Goal: Task Accomplishment & Management: Use online tool/utility

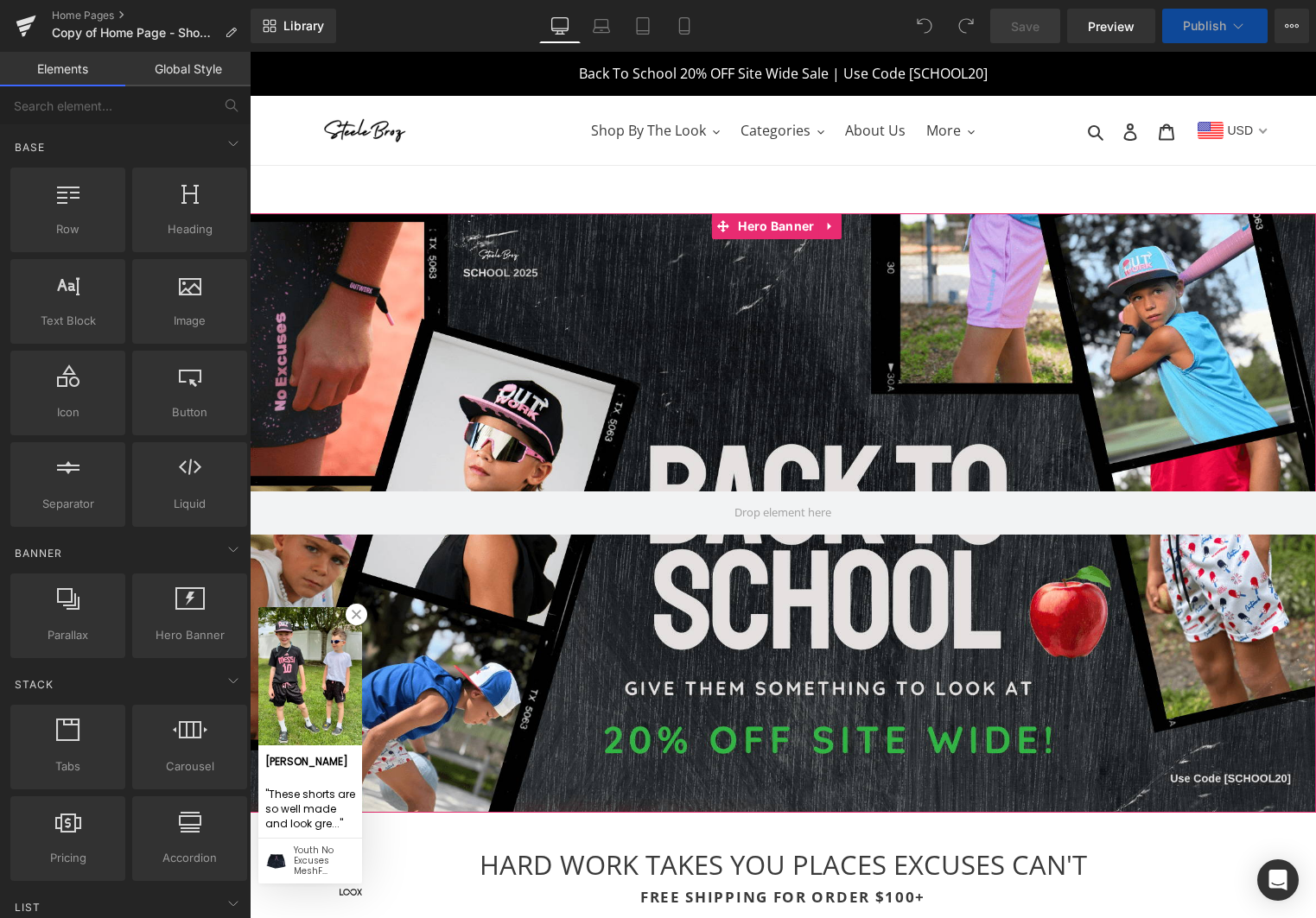
click at [770, 229] on span "Hero Banner" at bounding box center [775, 226] width 84 height 26
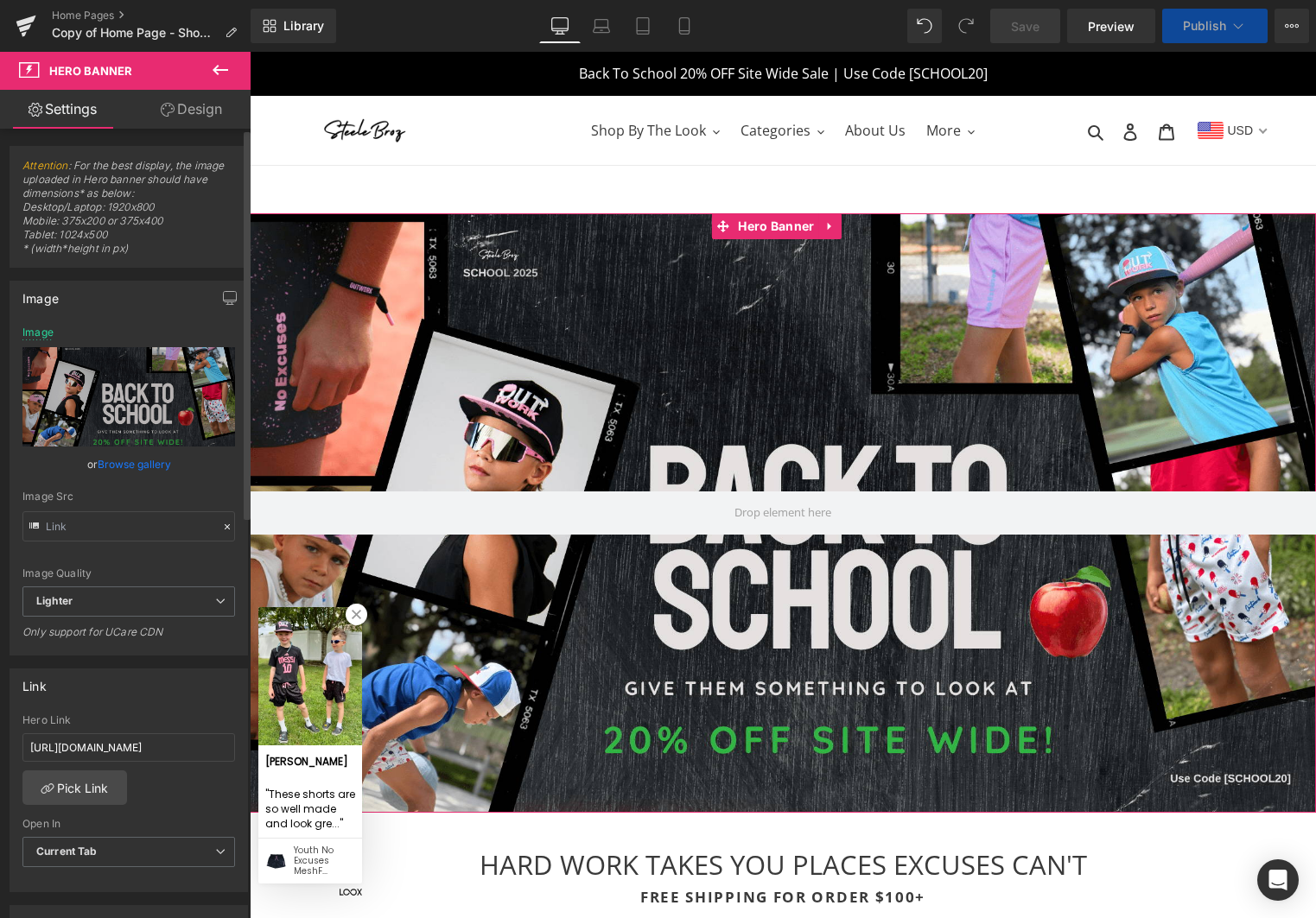
click at [136, 467] on link "Browse gallery" at bounding box center [134, 465] width 74 height 31
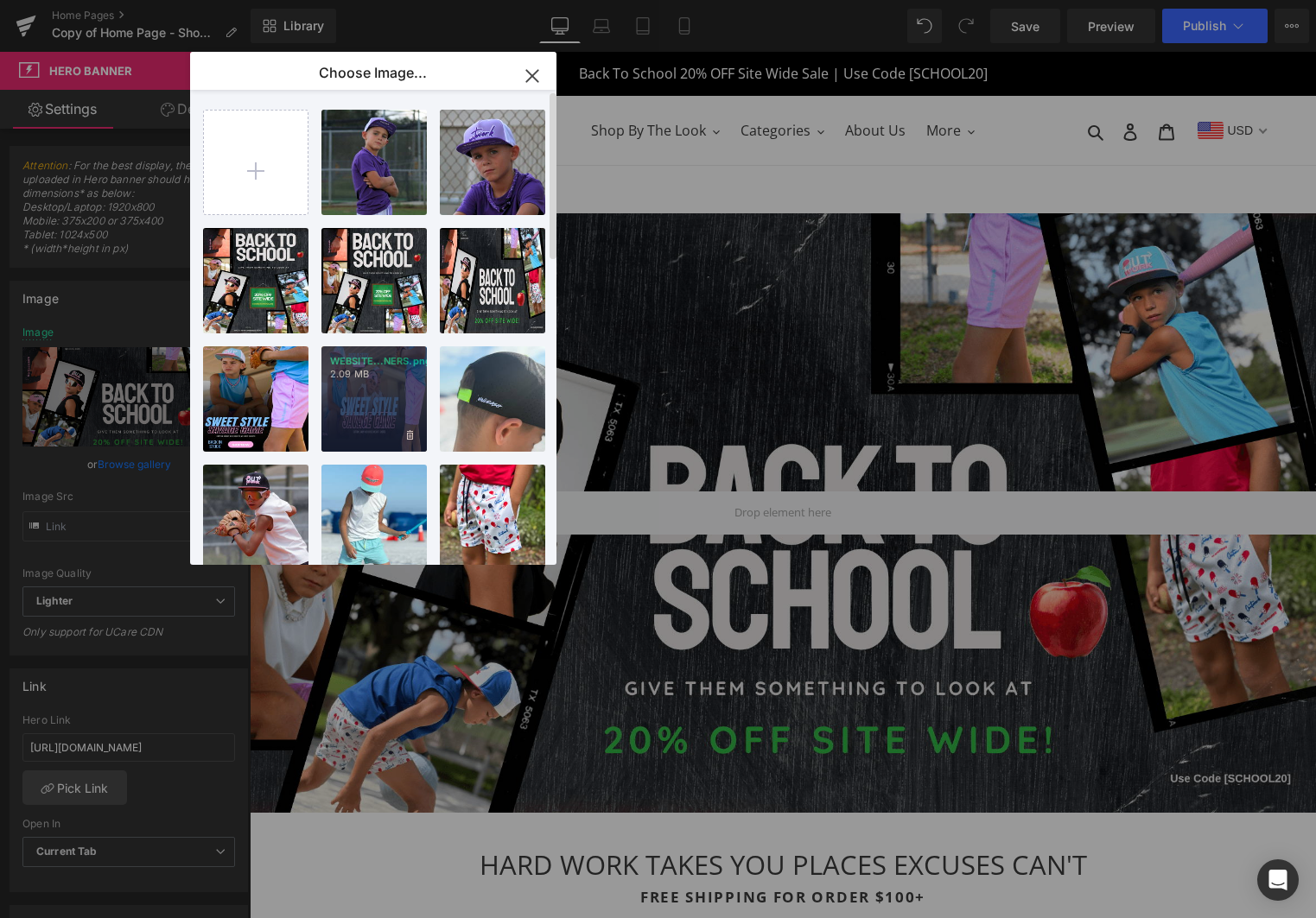
click at [387, 403] on div "WEBSITE...NERS.png 2.09 MB" at bounding box center [374, 399] width 105 height 105
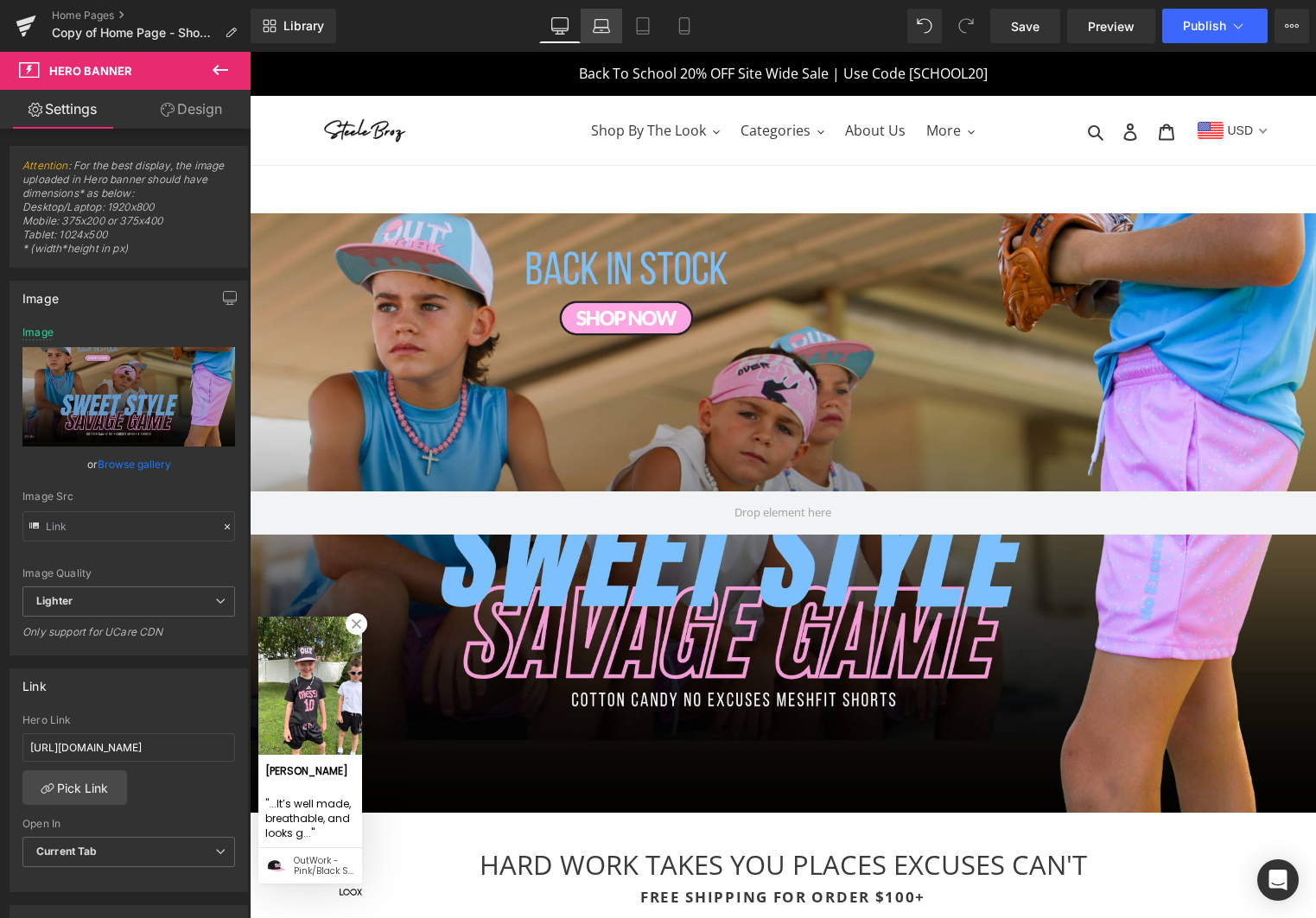
drag, startPoint x: 600, startPoint y: 28, endPoint x: 240, endPoint y: 1, distance: 361.0
click at [600, 28] on icon at bounding box center [600, 30] width 16 height 5
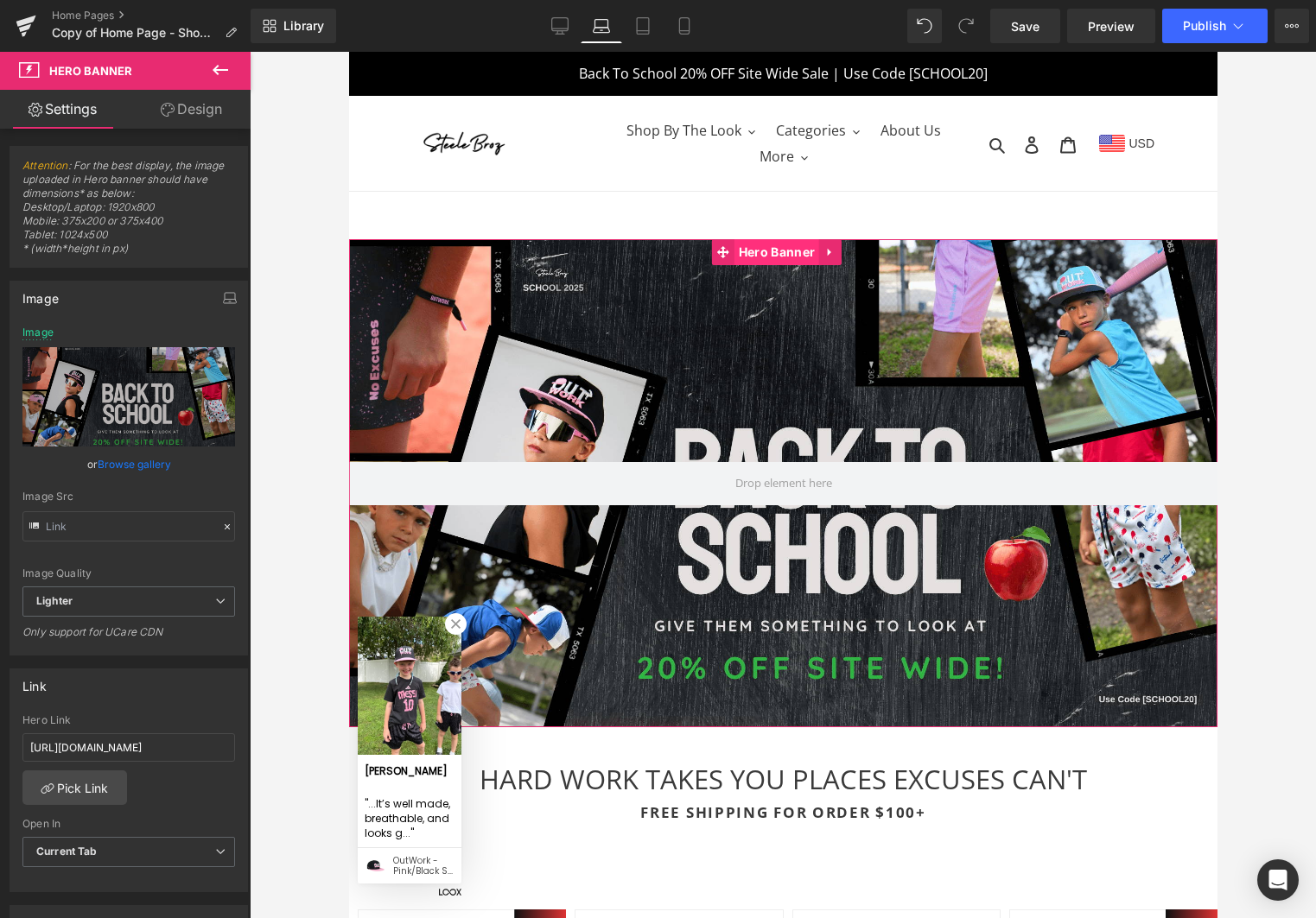
click at [797, 254] on span "Hero Banner" at bounding box center [775, 252] width 84 height 26
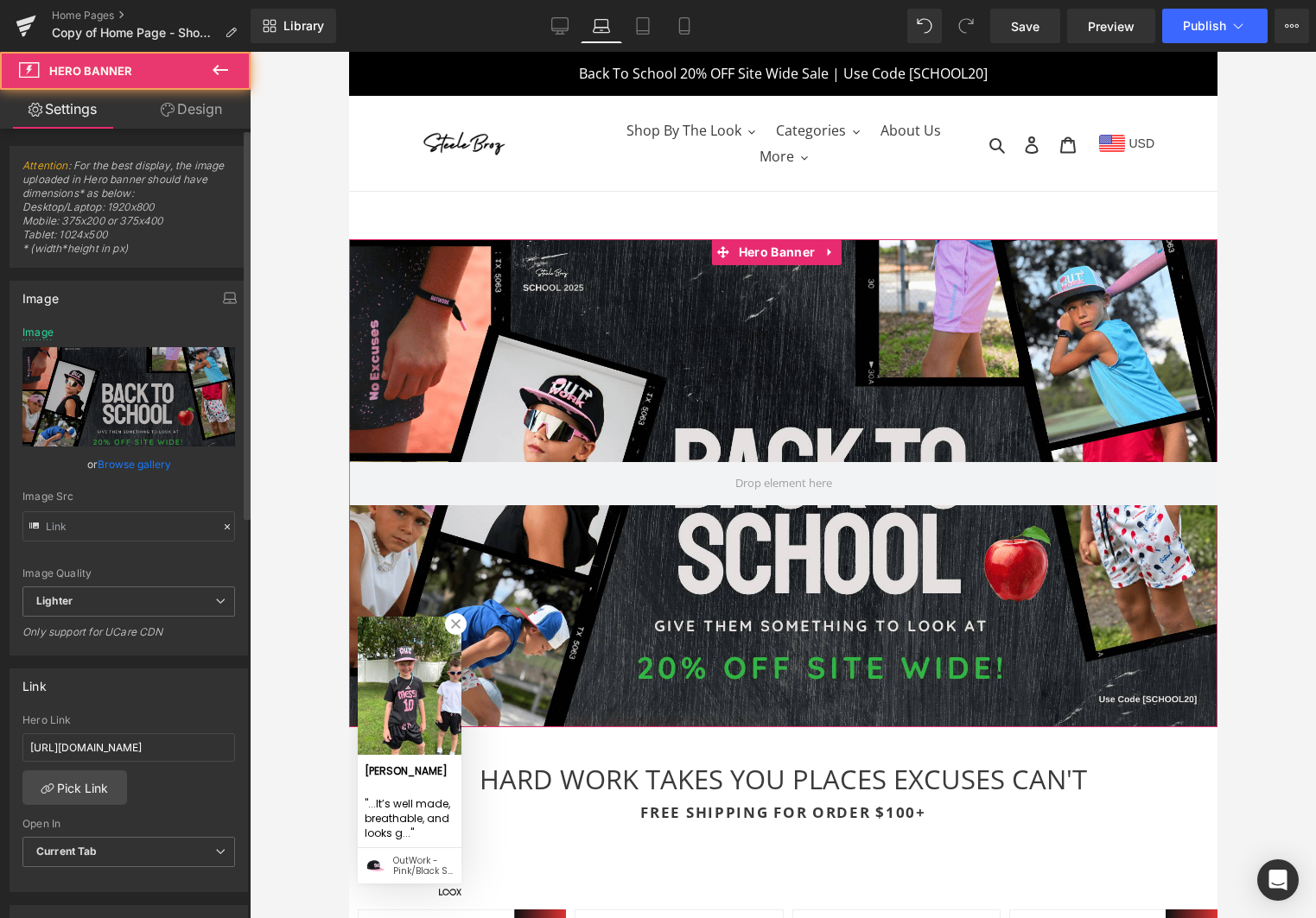
click at [141, 464] on link "Browse gallery" at bounding box center [134, 465] width 74 height 31
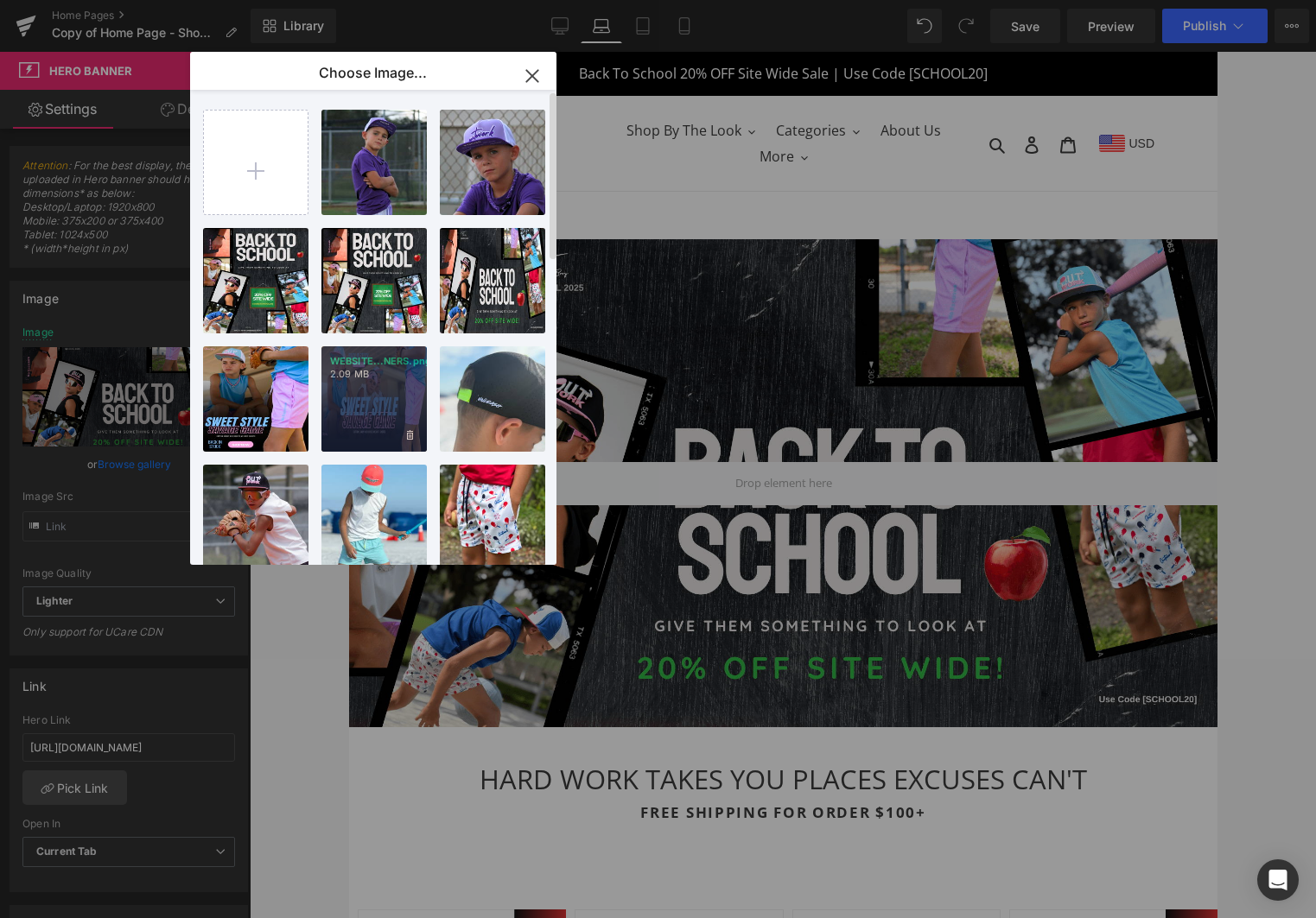
click at [369, 418] on div "WEBSITE...NERS.png 2.09 MB" at bounding box center [374, 399] width 105 height 105
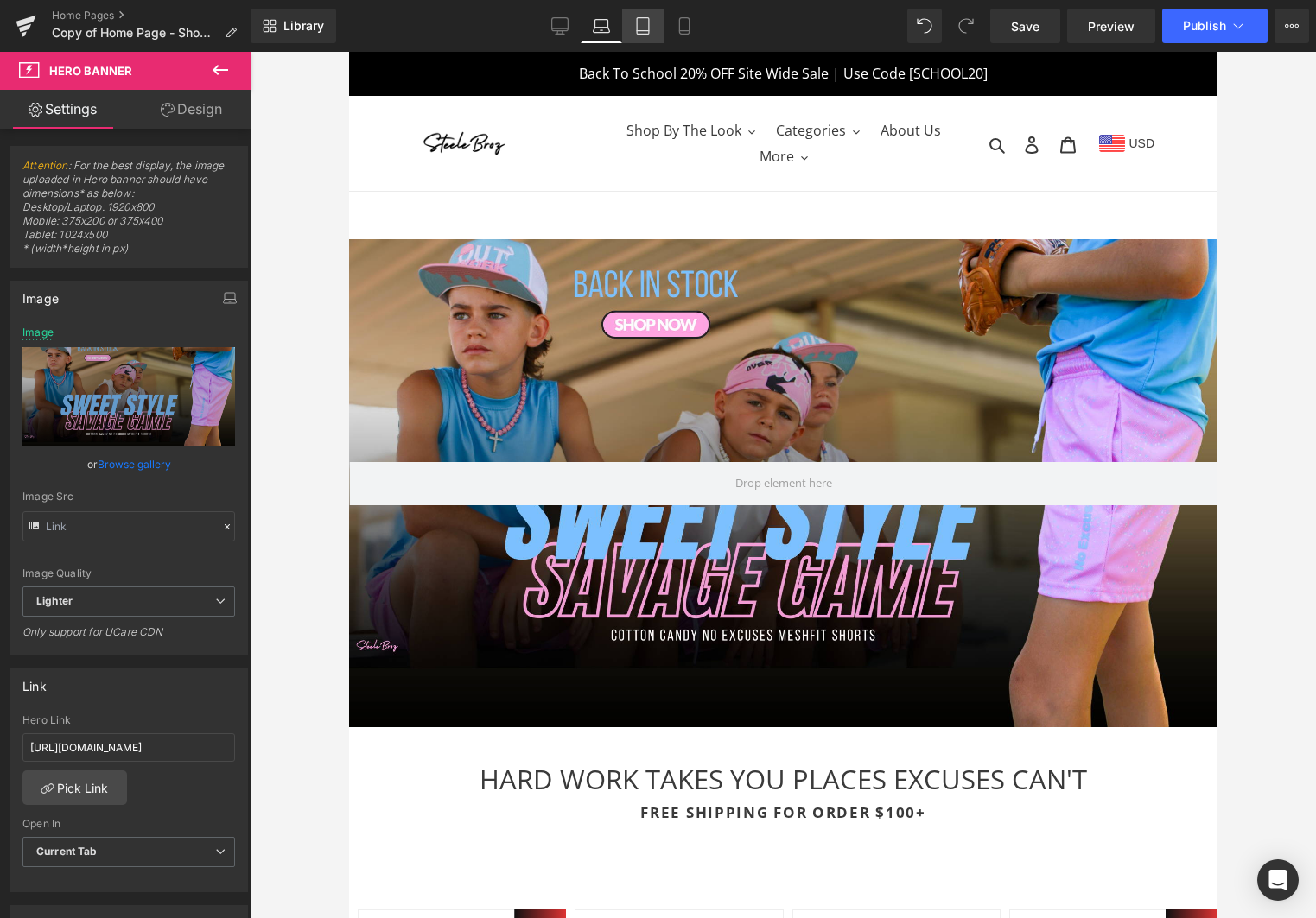
drag, startPoint x: 635, startPoint y: 22, endPoint x: 251, endPoint y: 85, distance: 389.1
click at [635, 22] on icon at bounding box center [643, 26] width 17 height 17
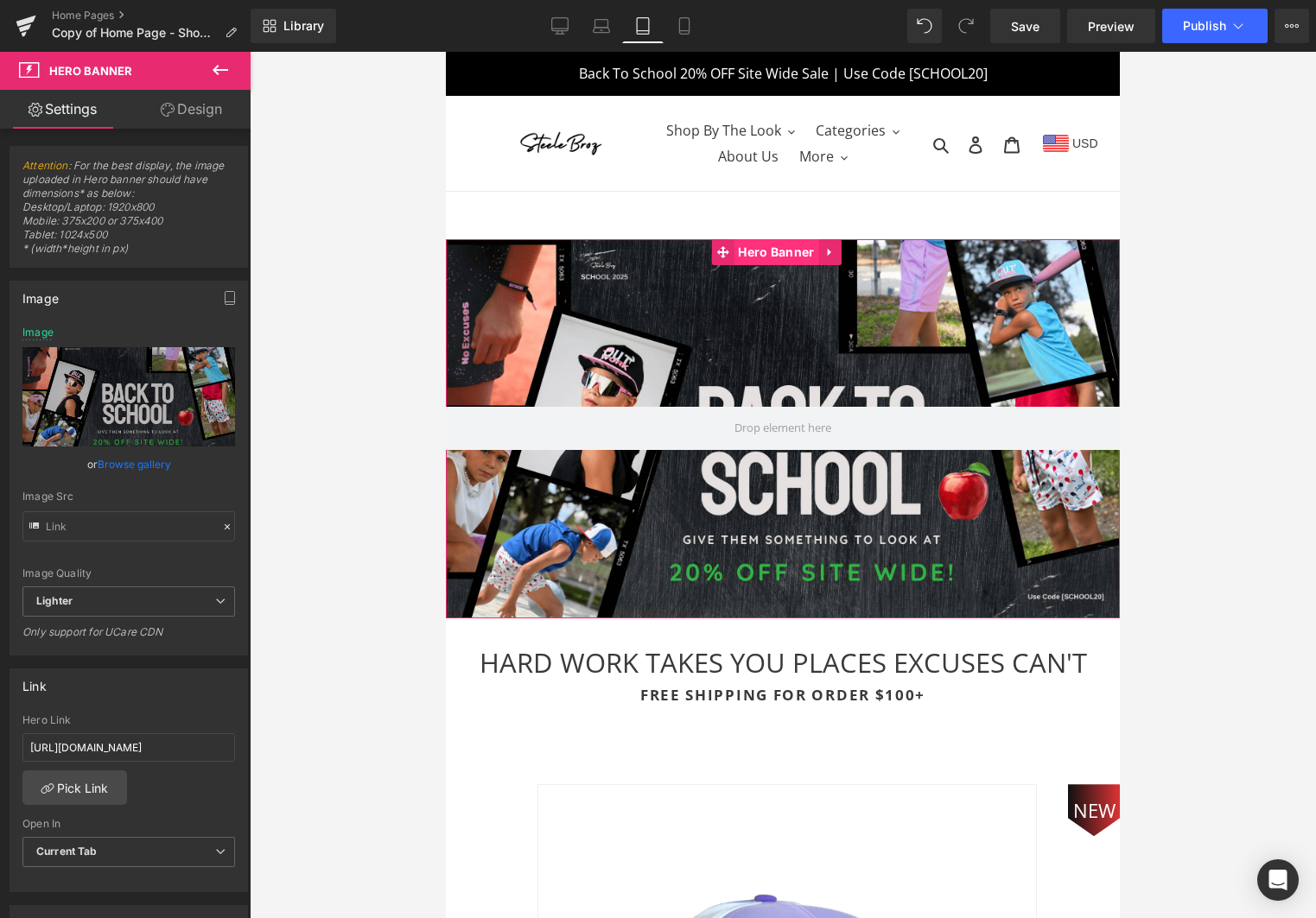
click at [792, 258] on span "Hero Banner" at bounding box center [775, 252] width 84 height 26
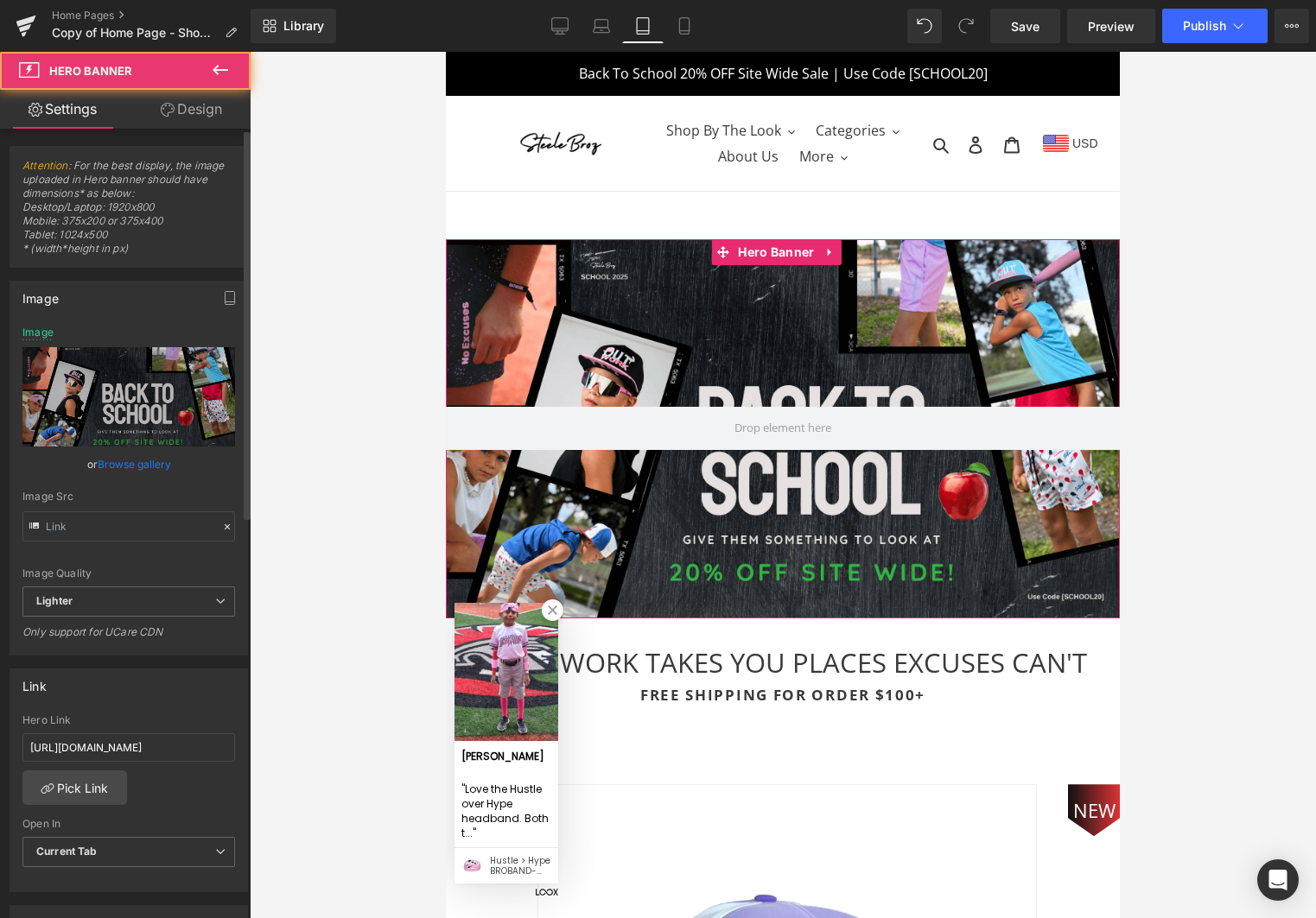
click at [129, 466] on link "Browse gallery" at bounding box center [134, 465] width 74 height 31
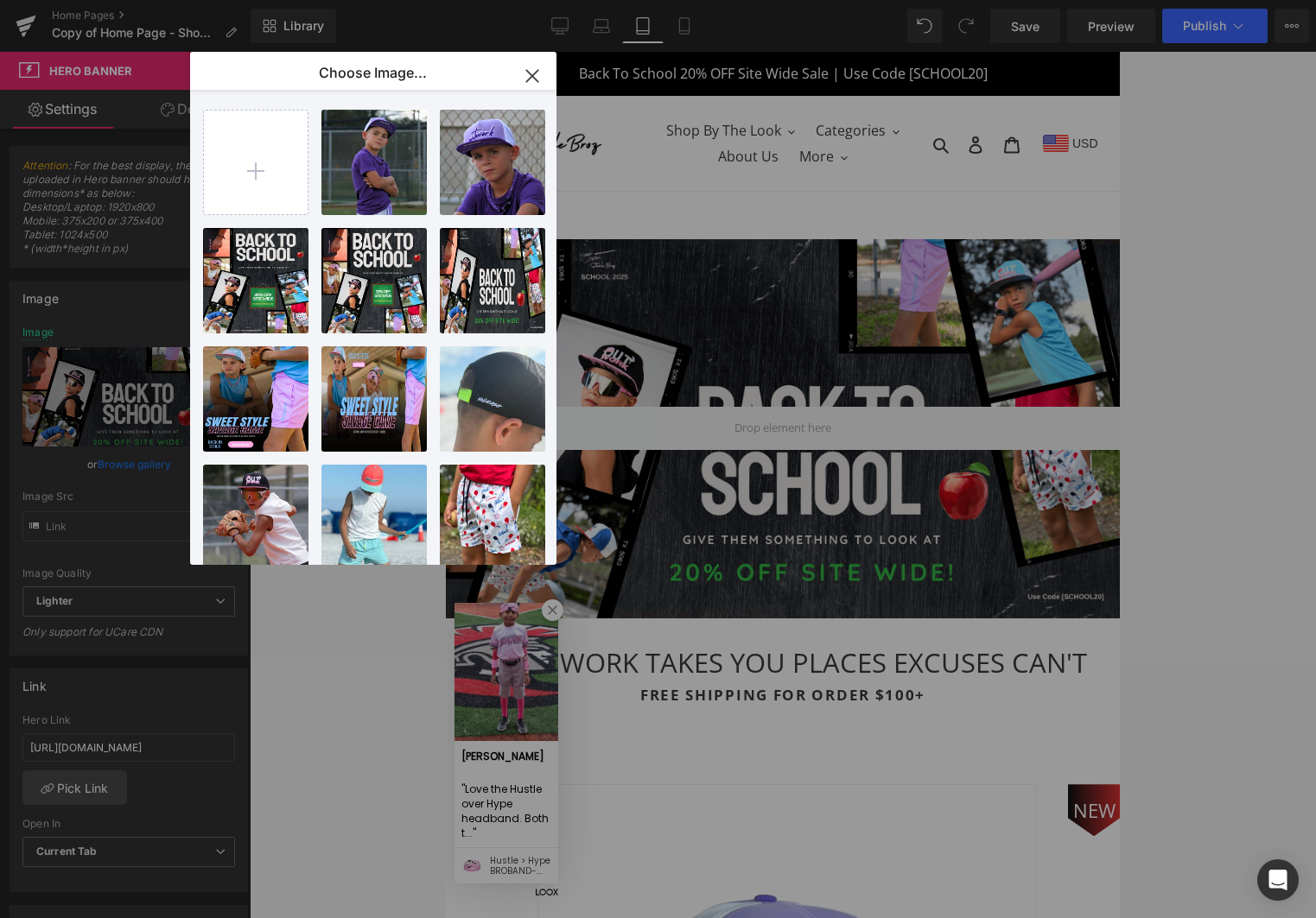
click at [0, 0] on div "WEBSITE...NERS.png 2.09 MB" at bounding box center [0, 0] width 0 height 0
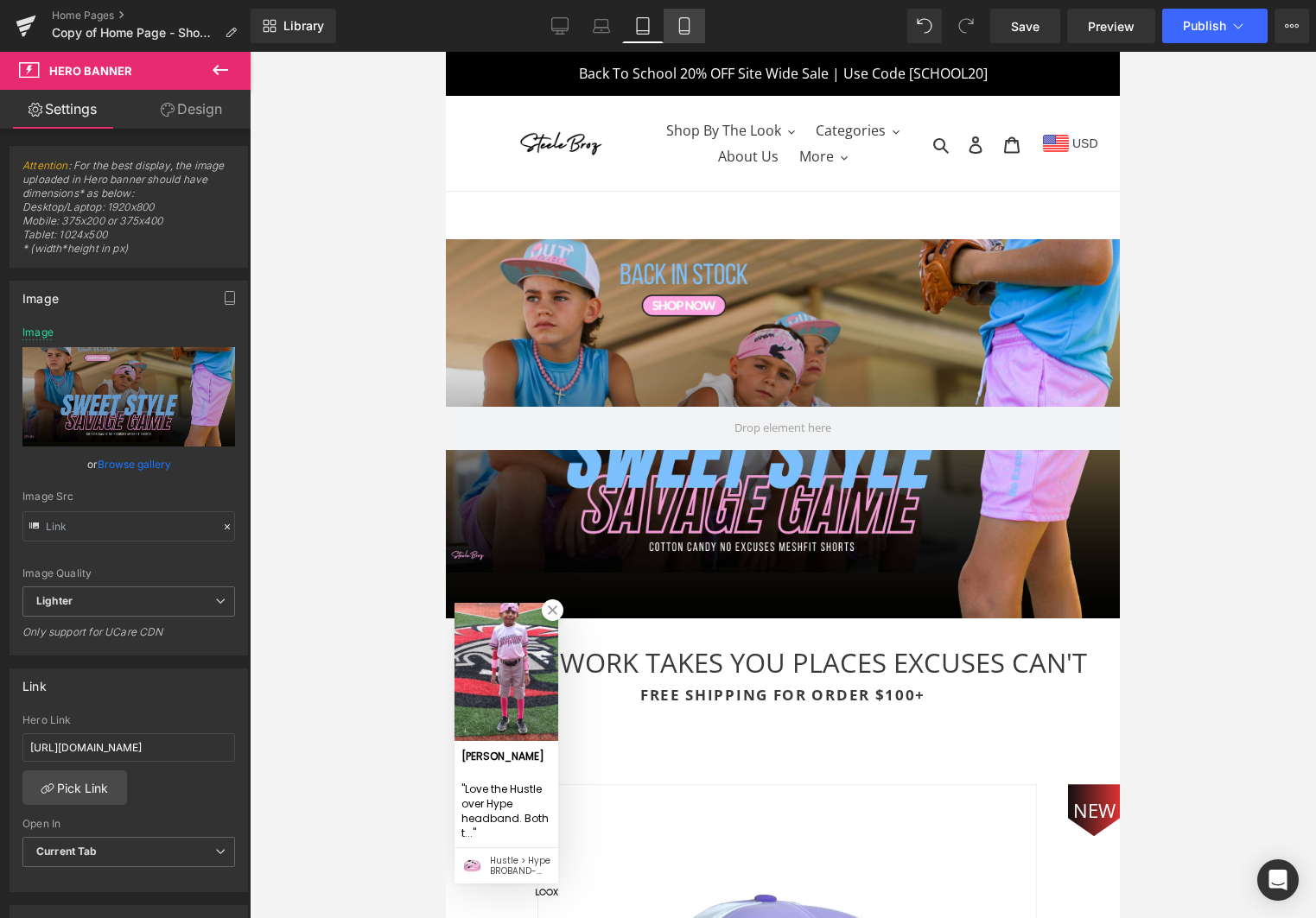
drag, startPoint x: 693, startPoint y: 34, endPoint x: 210, endPoint y: 154, distance: 497.7
click at [693, 34] on link "Mobile" at bounding box center [683, 26] width 41 height 34
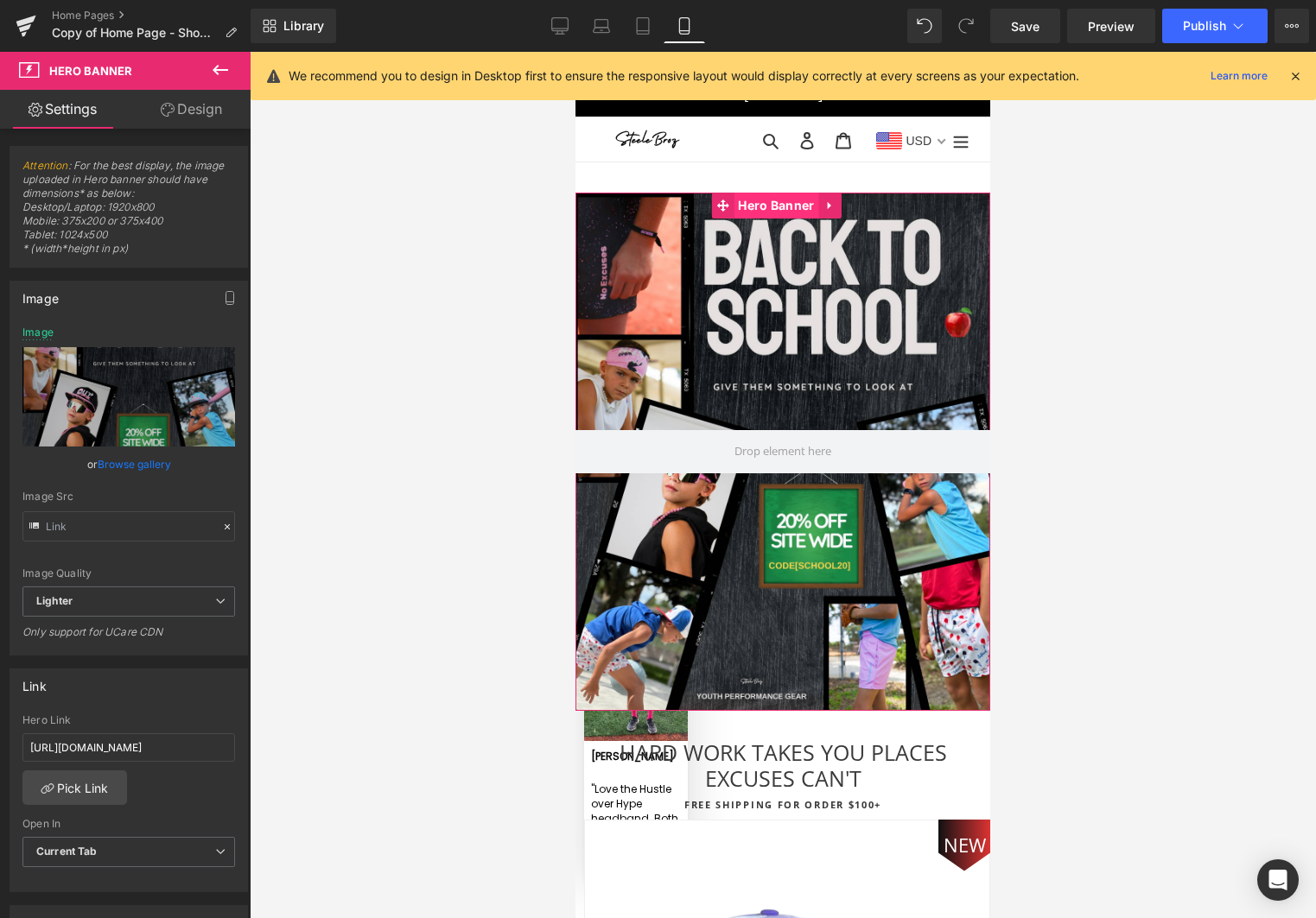
click at [787, 210] on span "Hero Banner" at bounding box center [775, 205] width 84 height 26
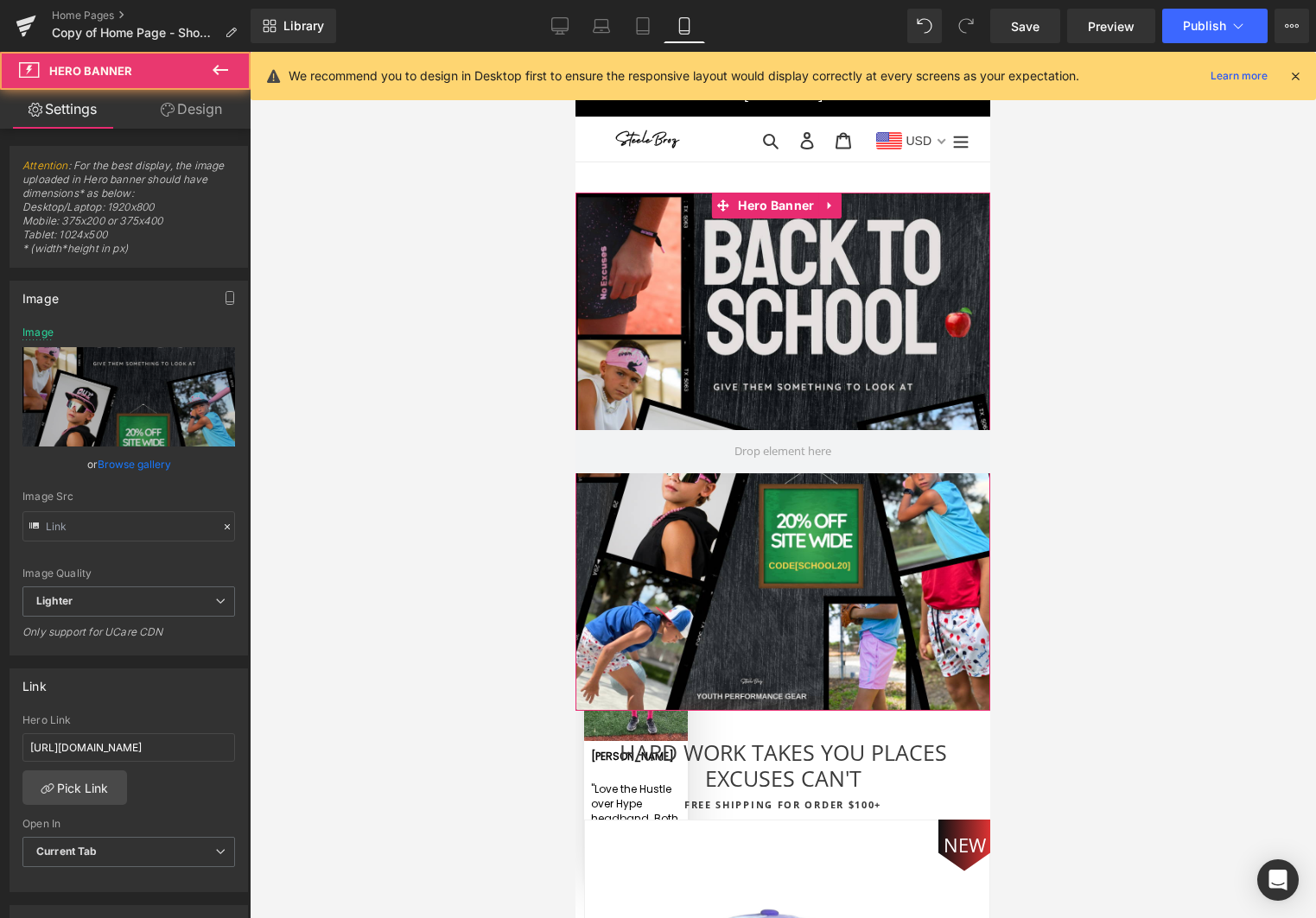
click at [128, 466] on link "Browse gallery" at bounding box center [134, 465] width 74 height 31
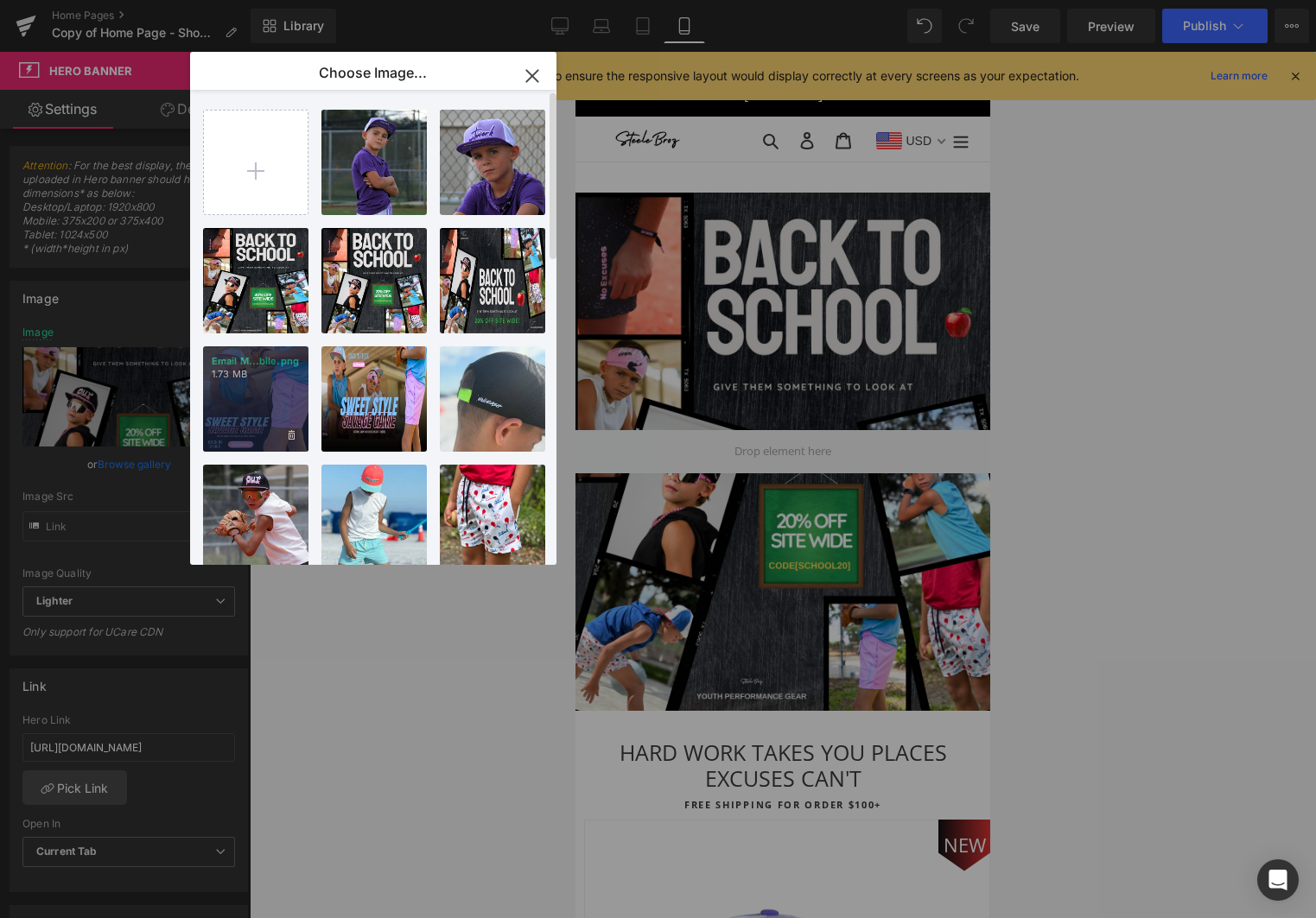
click at [265, 424] on div "Email M...bile.png 1.73 MB" at bounding box center [256, 399] width 105 height 105
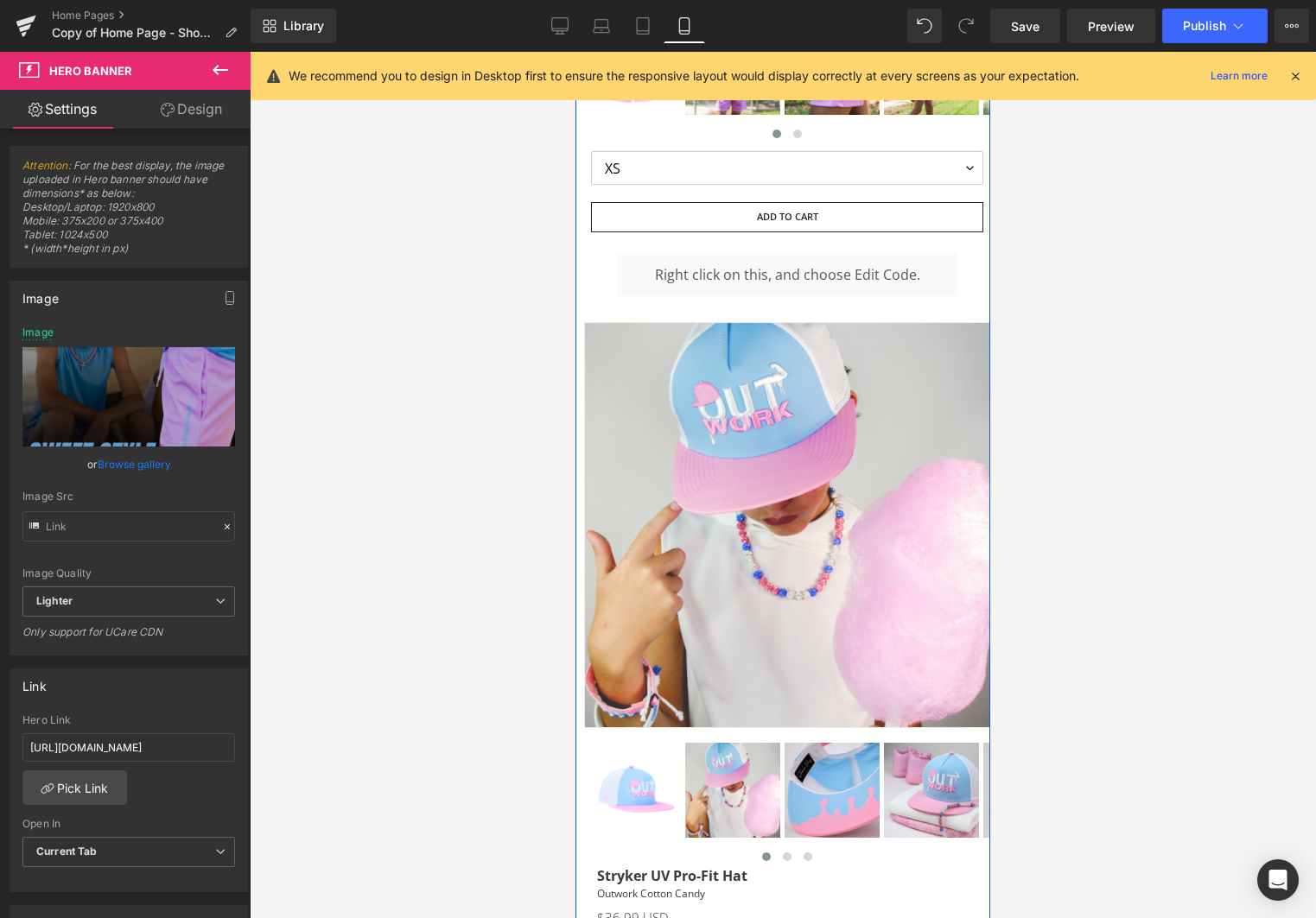
scroll to position [2631, 0]
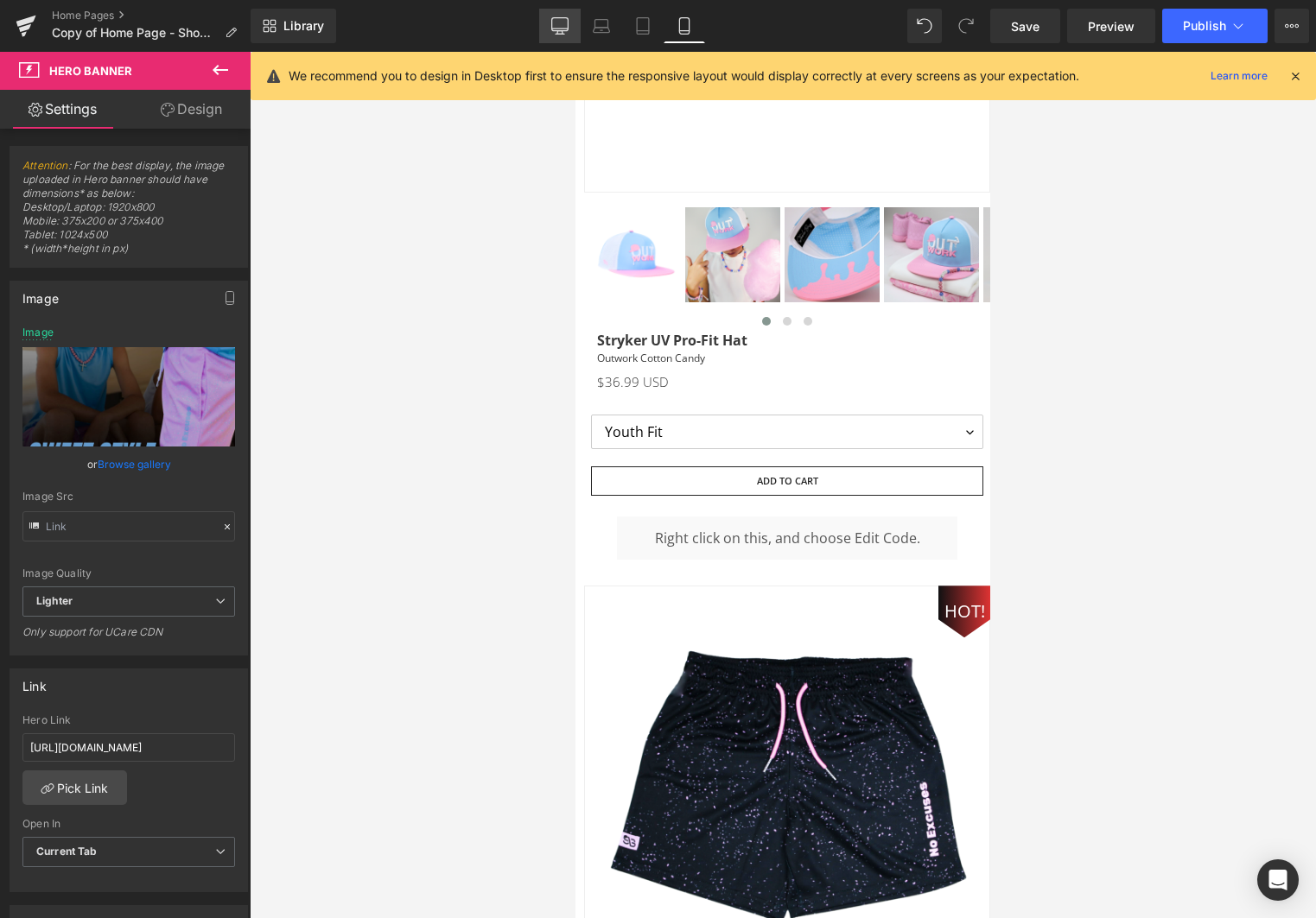
click at [566, 36] on link "Desktop" at bounding box center [559, 26] width 41 height 34
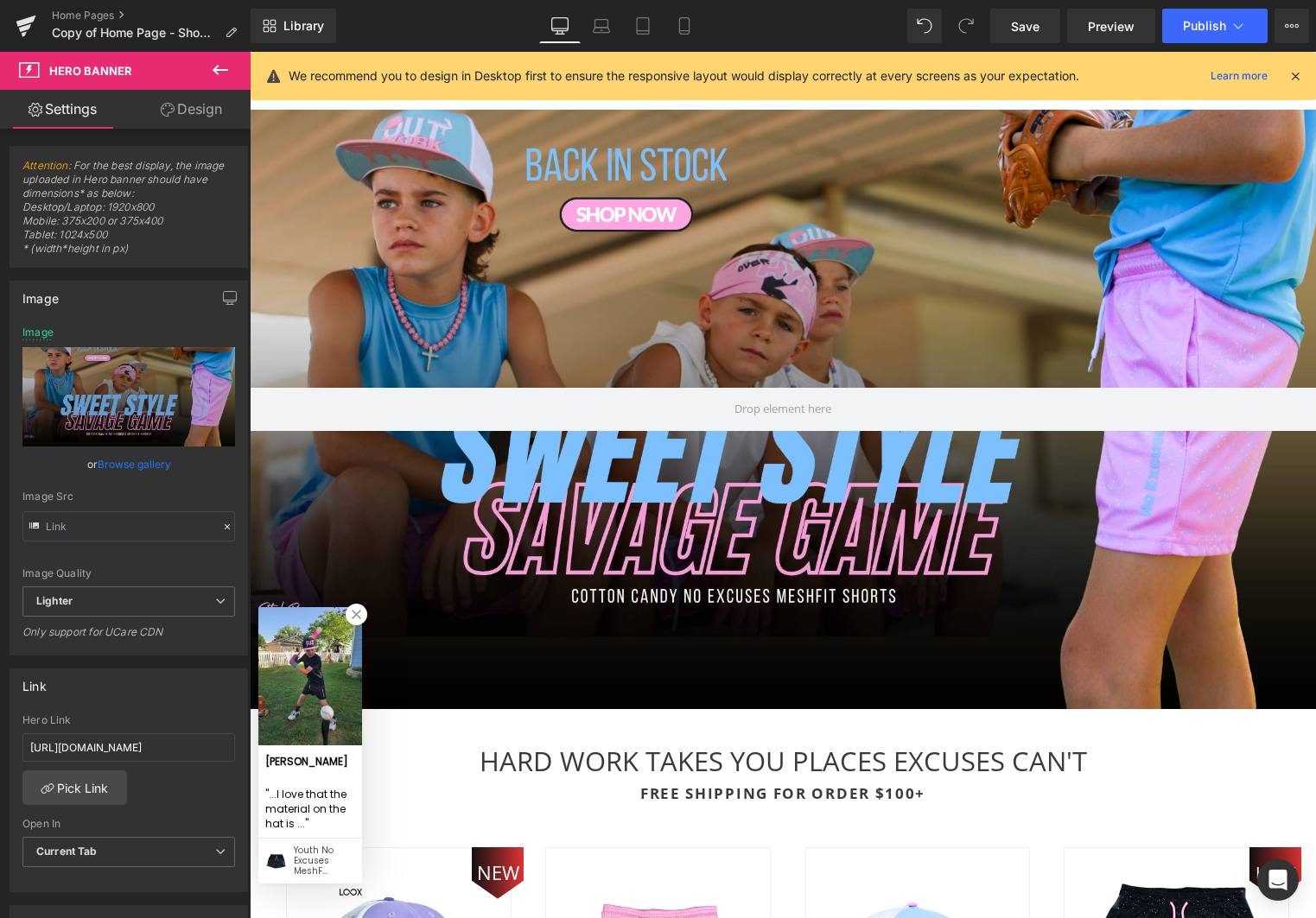
scroll to position [0, 0]
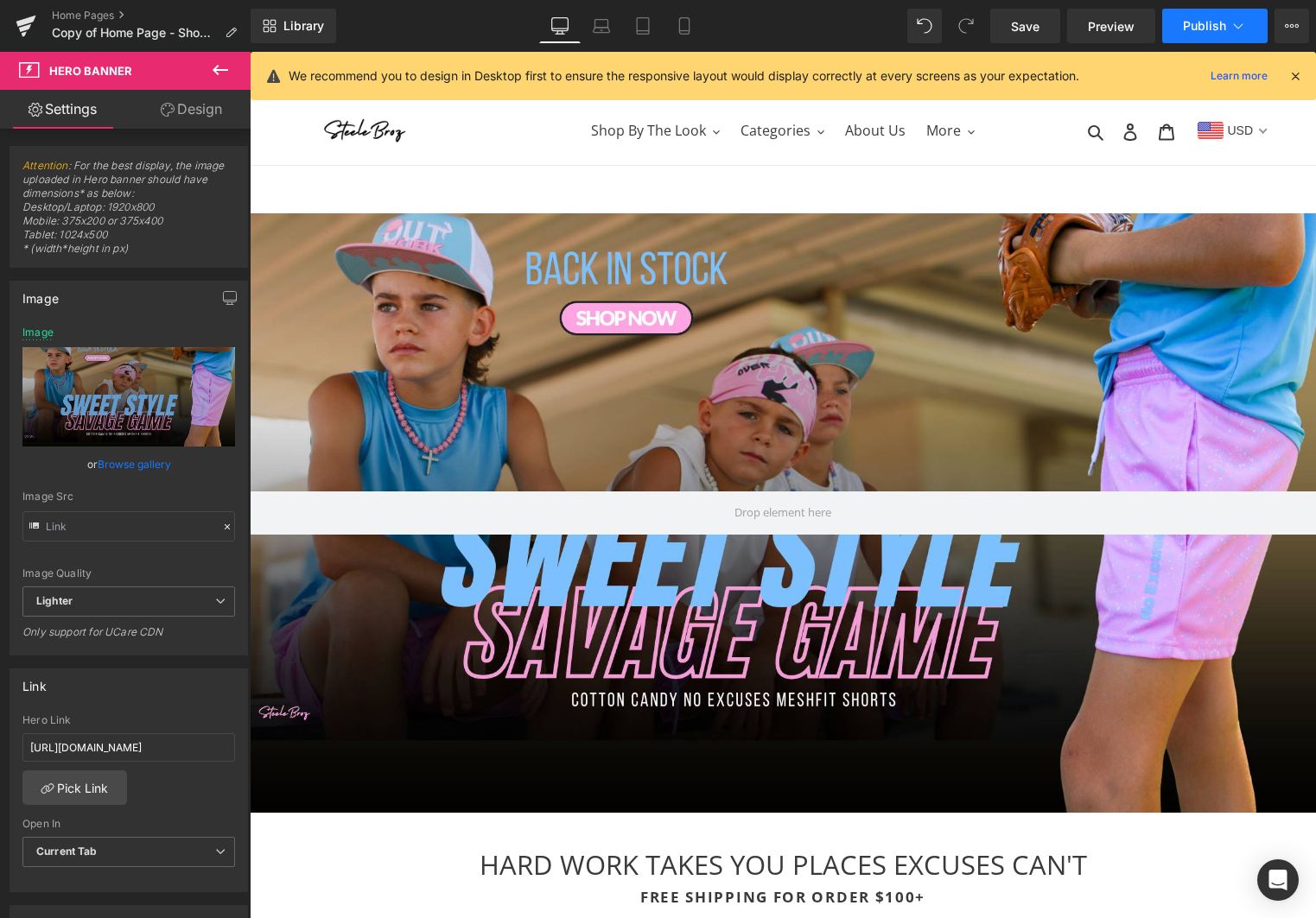
click at [1216, 34] on button "Publish" at bounding box center [1214, 26] width 105 height 34
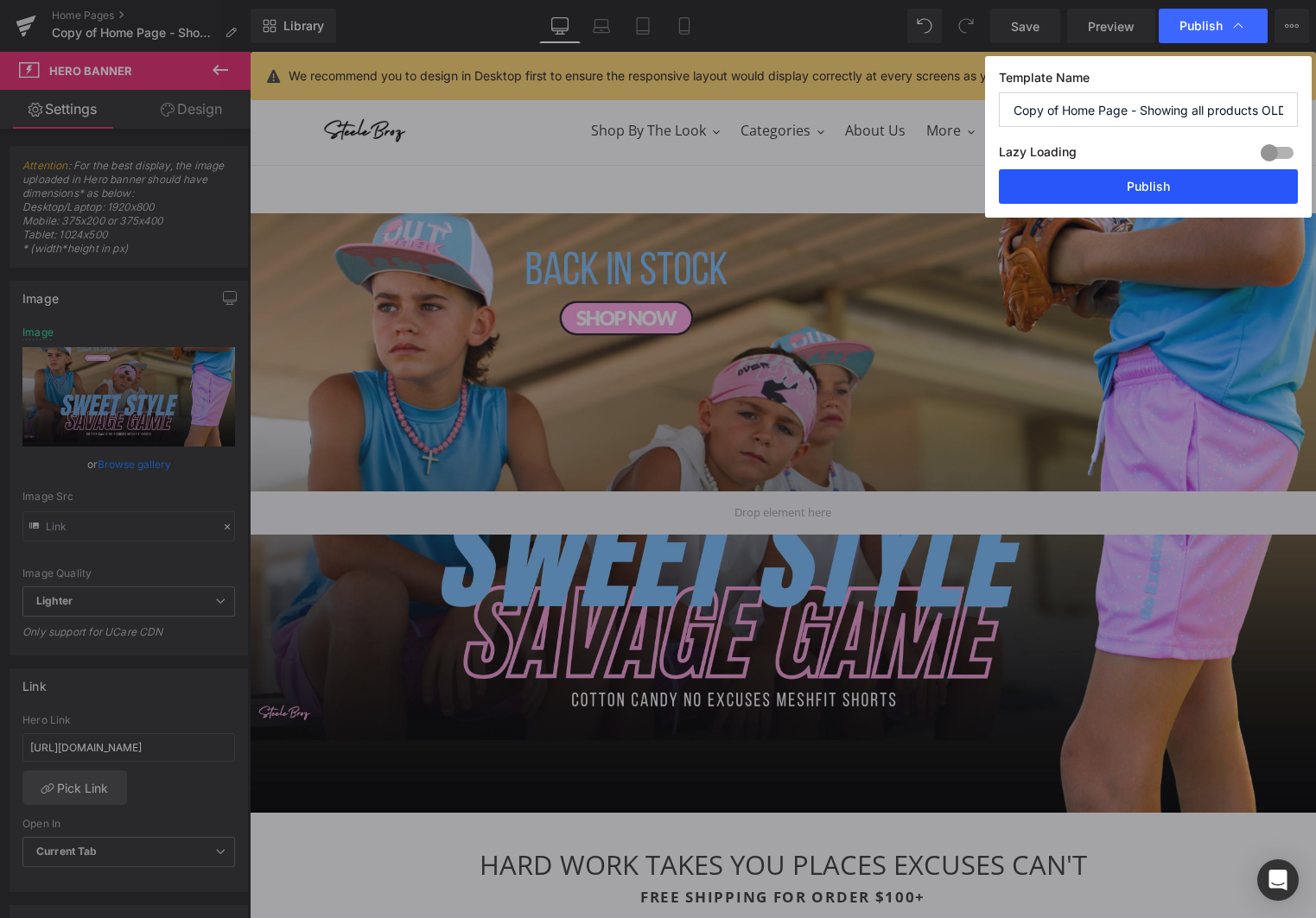
drag, startPoint x: 1138, startPoint y: 197, endPoint x: 976, endPoint y: 126, distance: 176.9
click at [1138, 197] on button "Publish" at bounding box center [1148, 187] width 299 height 34
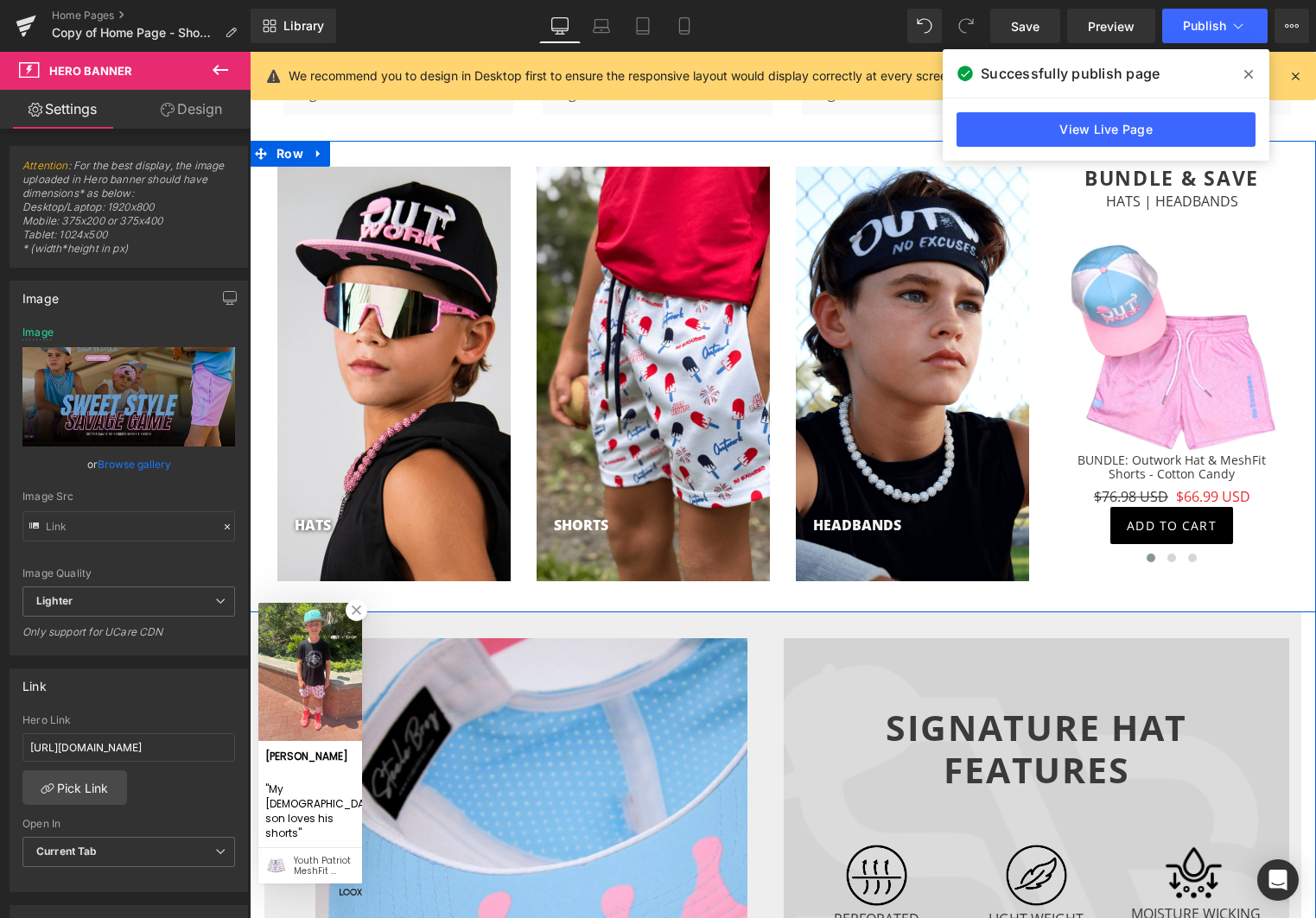
scroll to position [2593, 0]
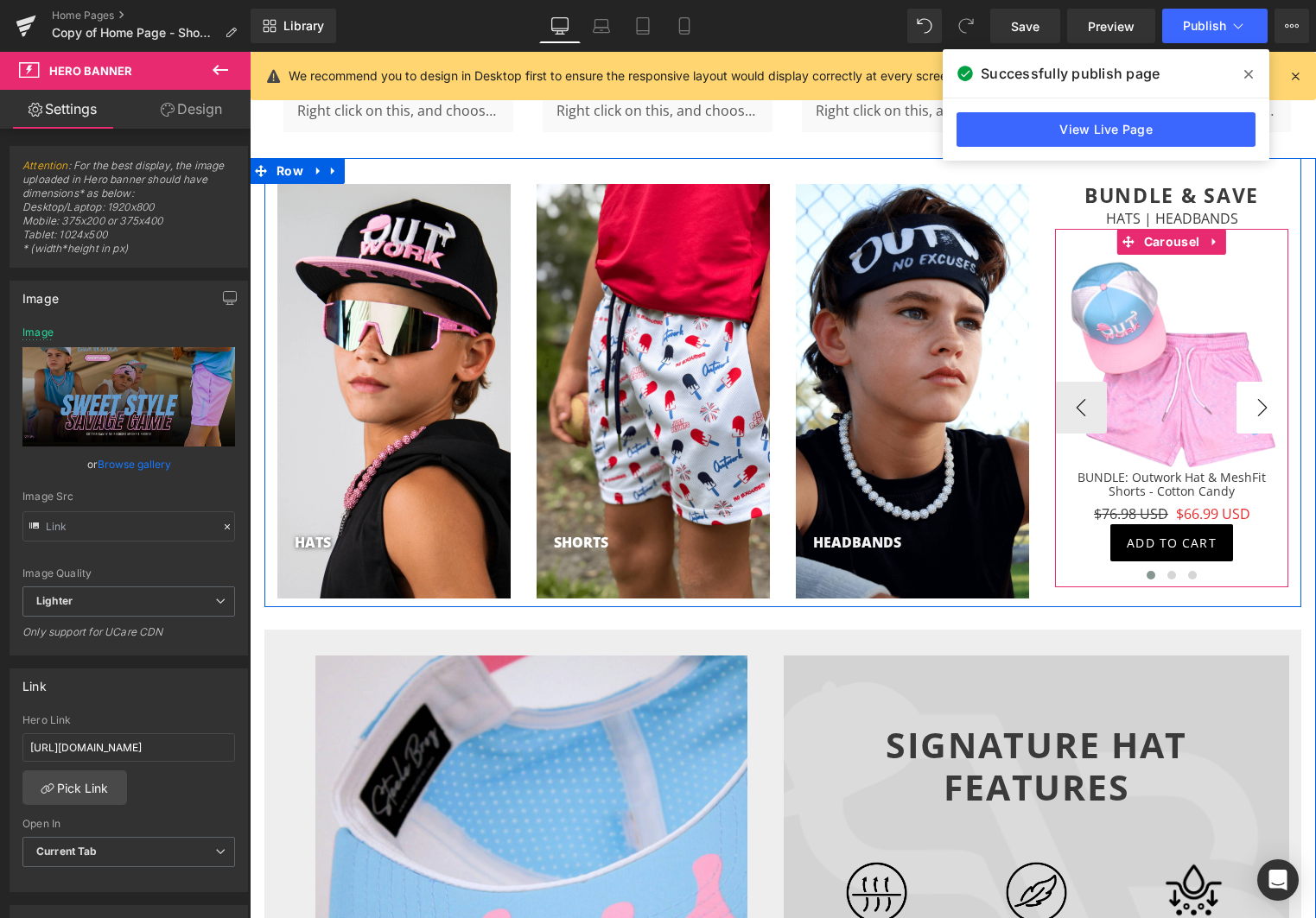
click at [1249, 398] on button "›" at bounding box center [1262, 407] width 52 height 52
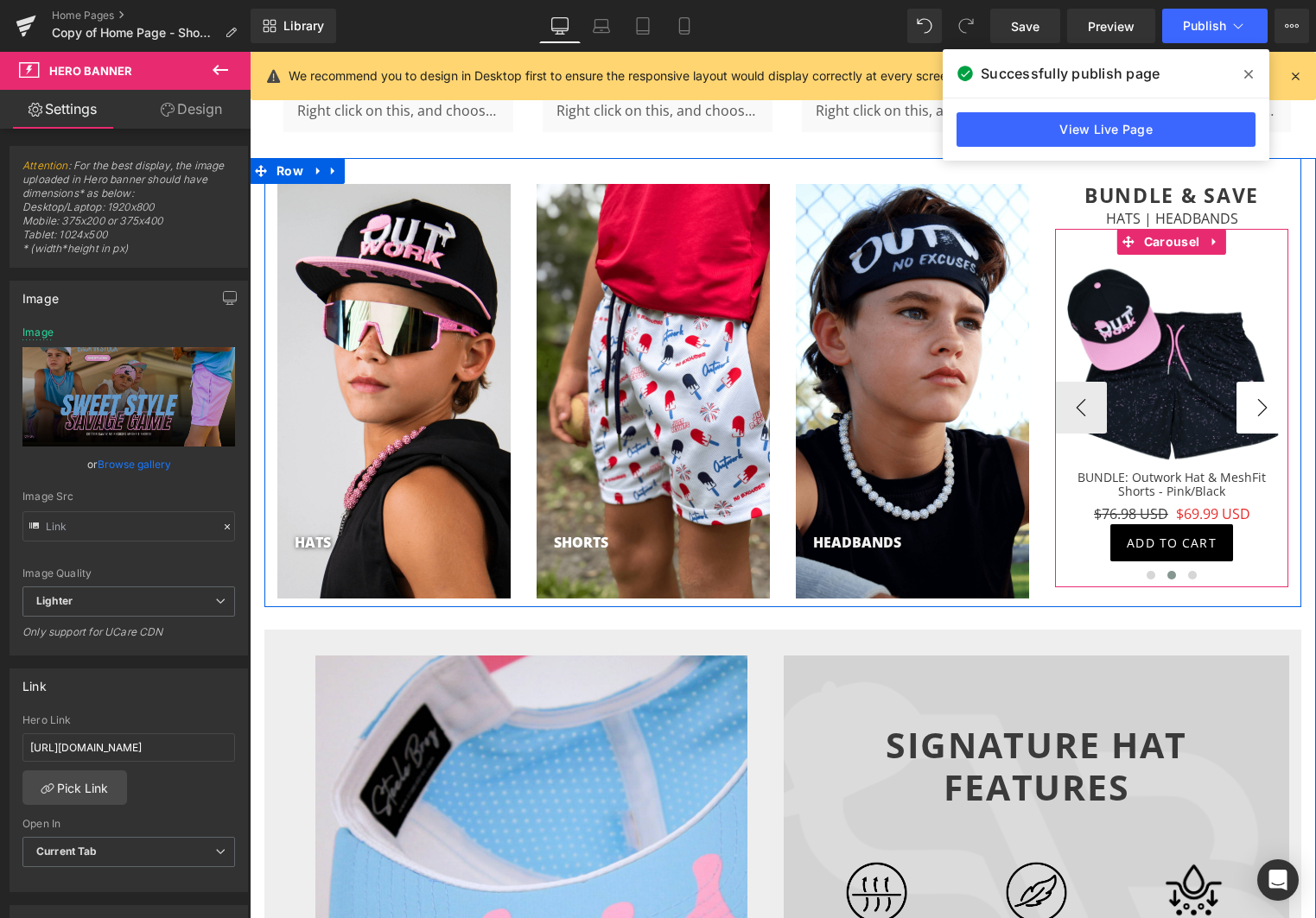
click at [1249, 399] on button "›" at bounding box center [1262, 407] width 52 height 52
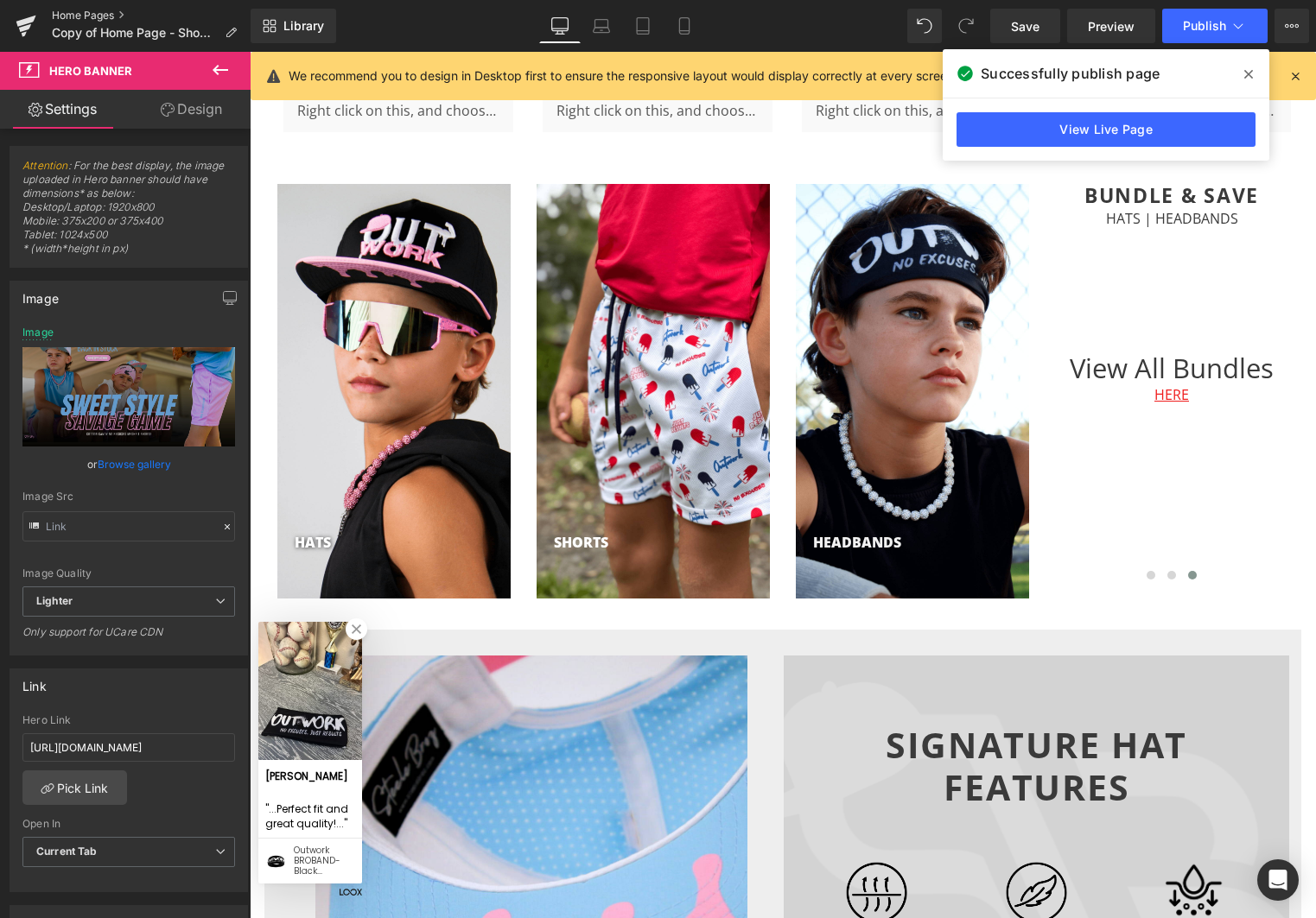
click at [92, 13] on link "Home Pages" at bounding box center [150, 15] width 198 height 13
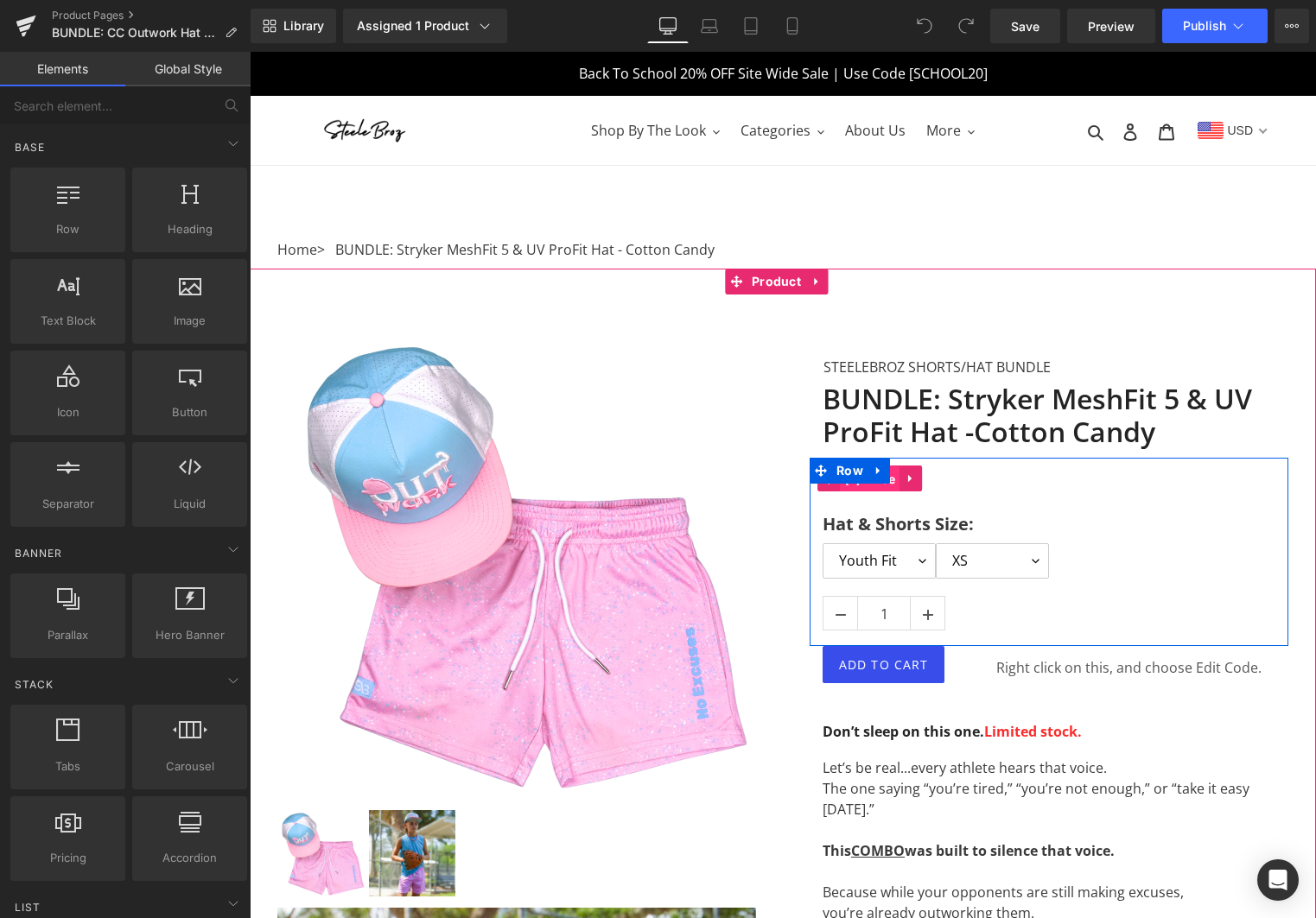
click at [885, 486] on span "(P) Price" at bounding box center [869, 479] width 60 height 26
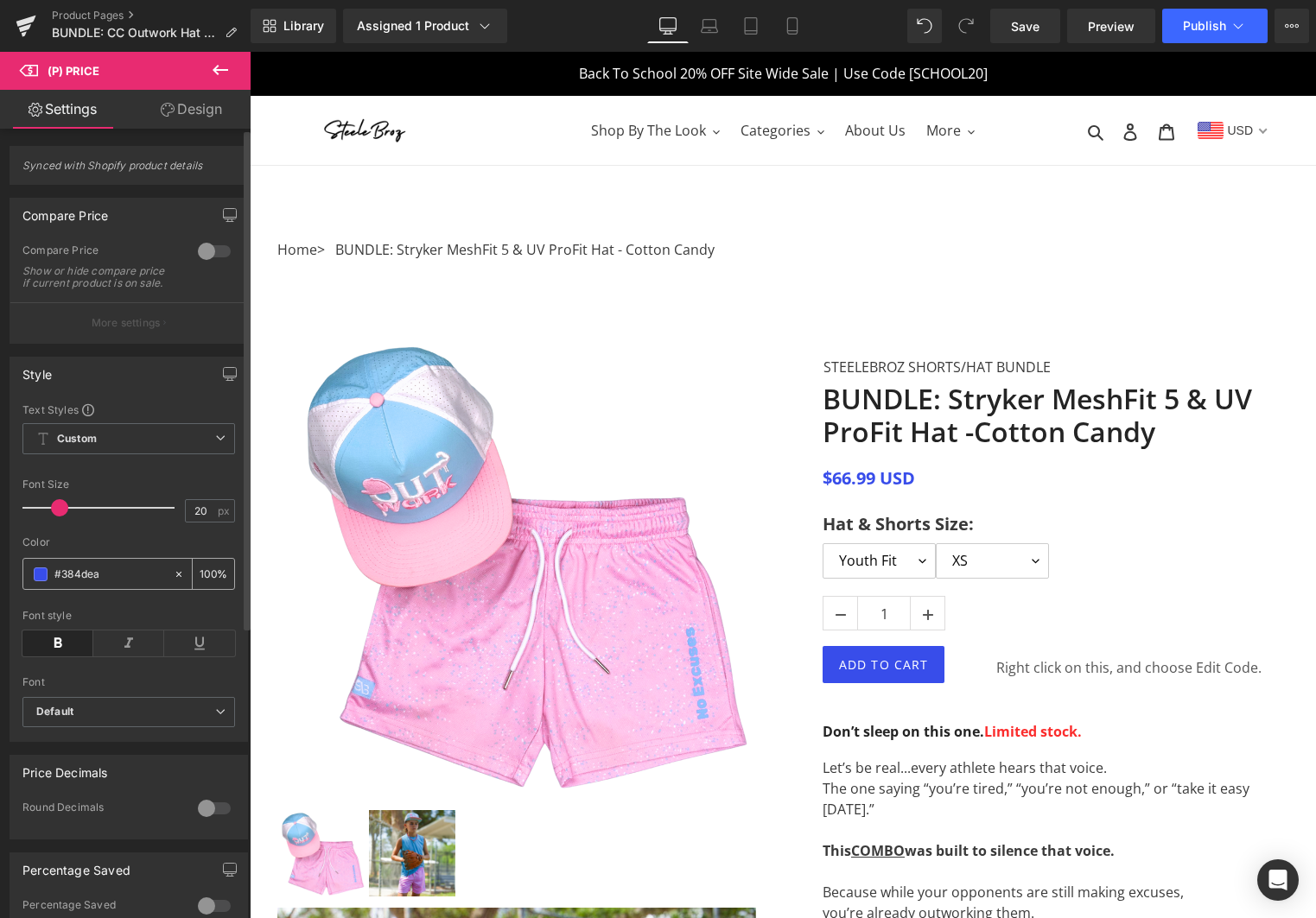
click at [43, 582] on span at bounding box center [40, 574] width 13 height 13
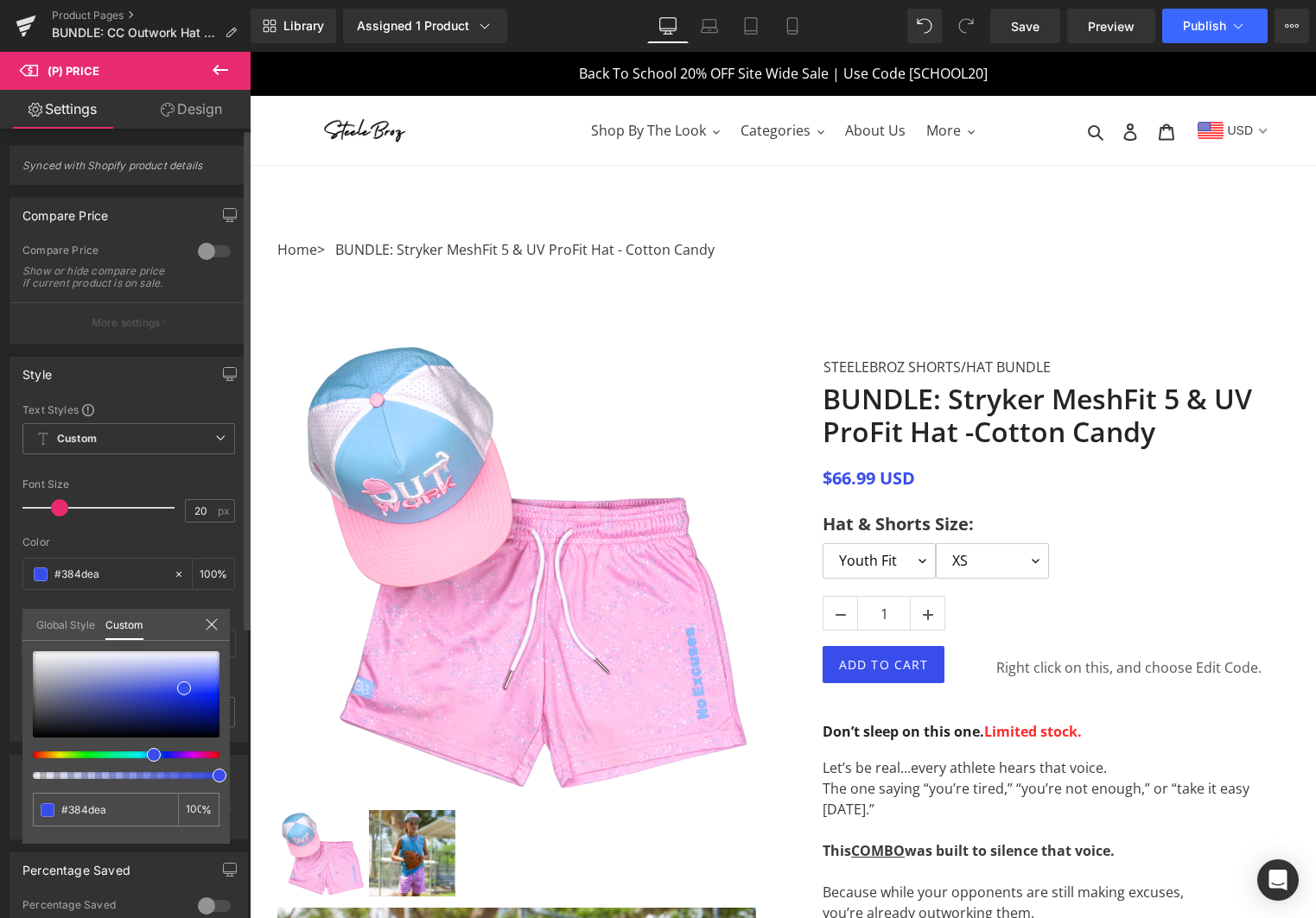
click at [212, 755] on div at bounding box center [119, 754] width 187 height 7
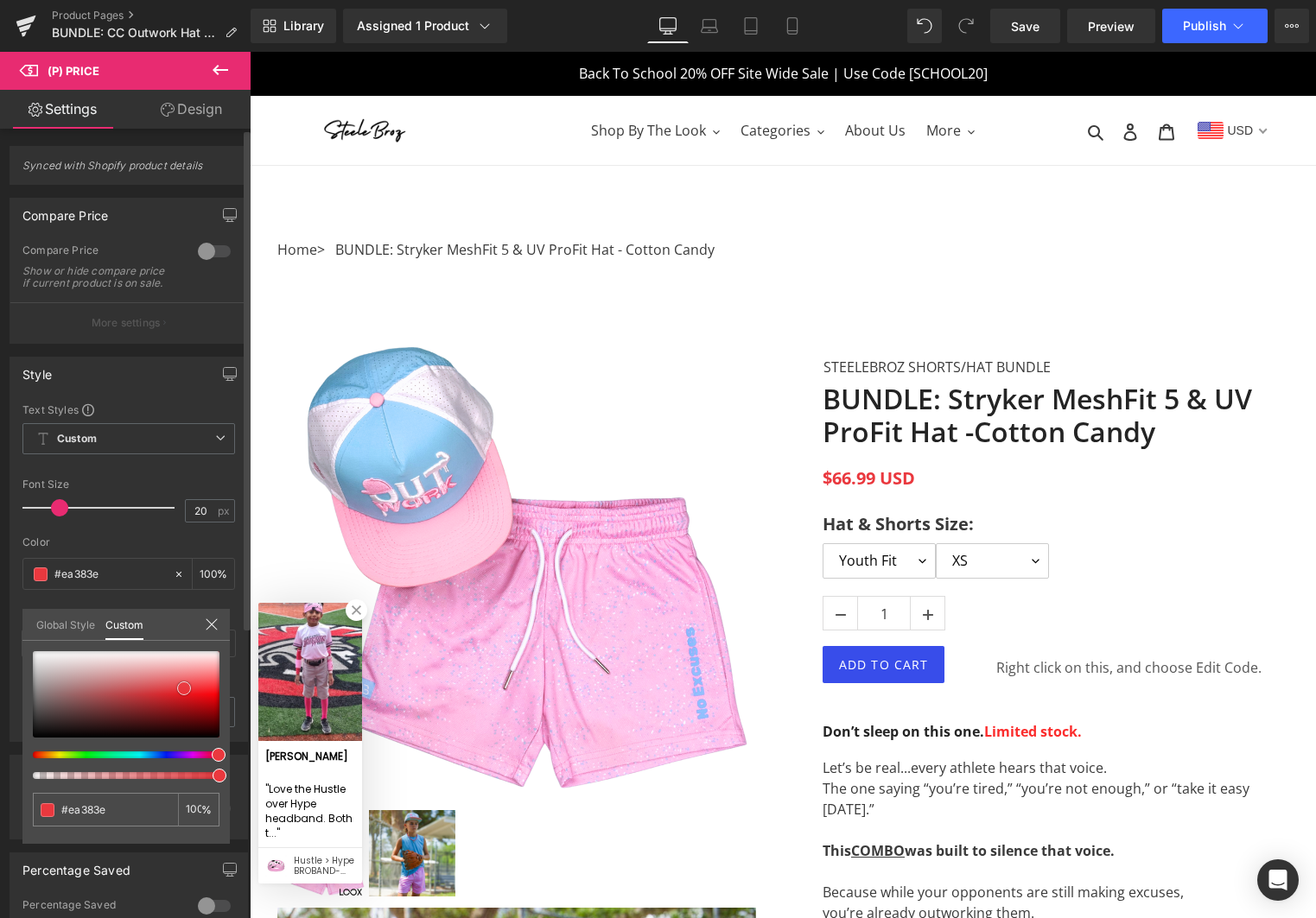
click at [200, 691] on div at bounding box center [126, 695] width 187 height 86
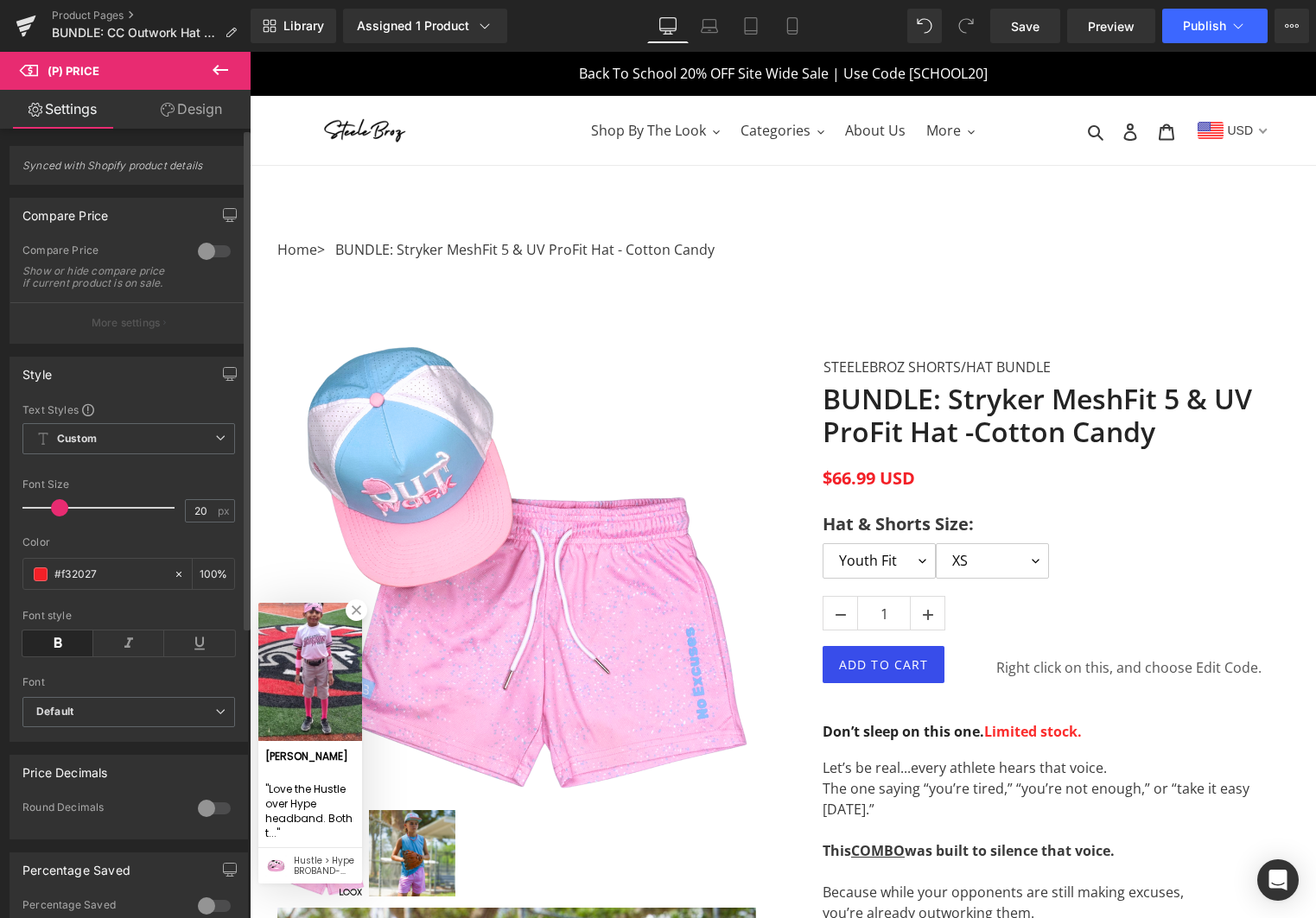
click at [215, 252] on div at bounding box center [214, 251] width 41 height 28
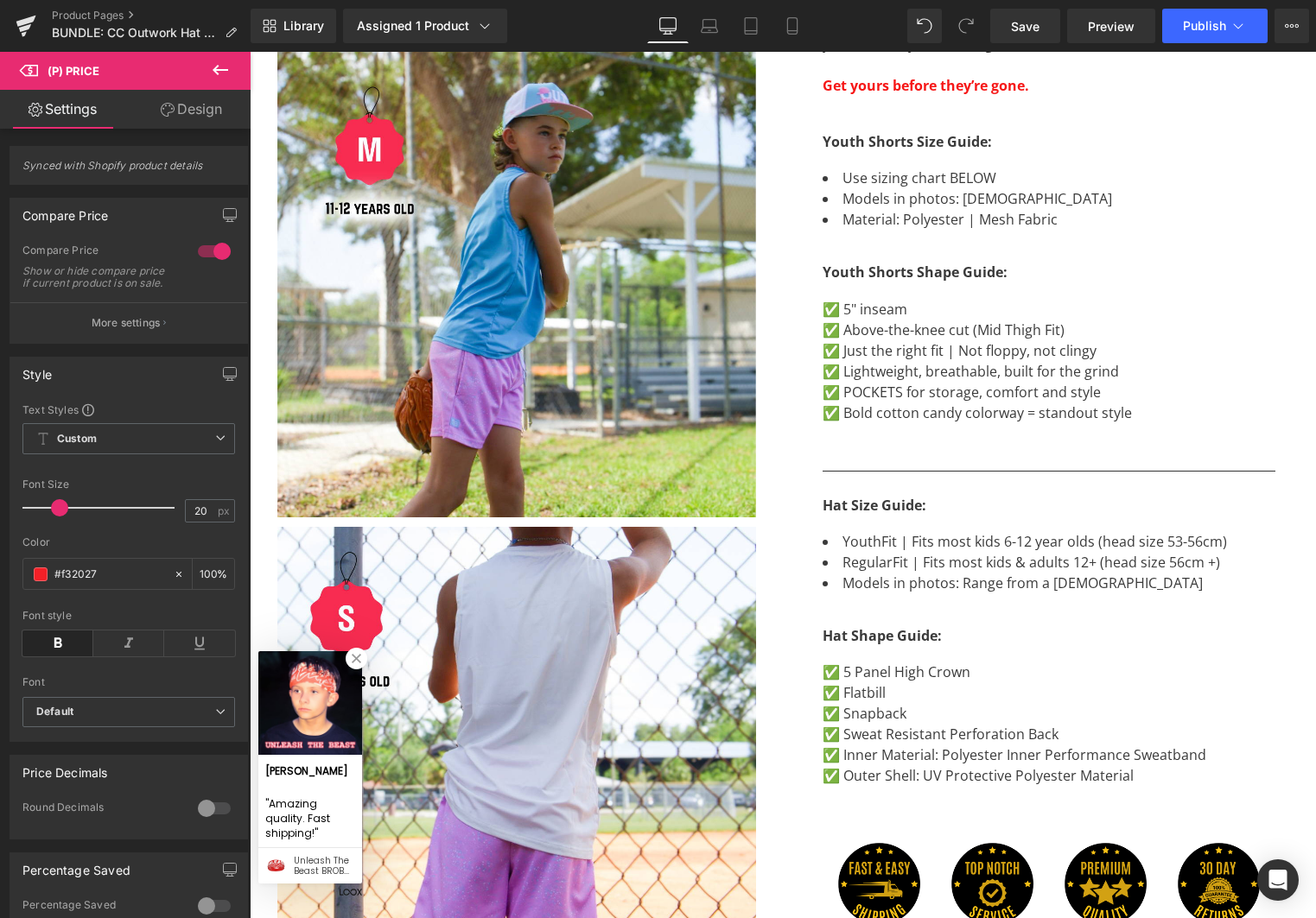
scroll to position [875, 0]
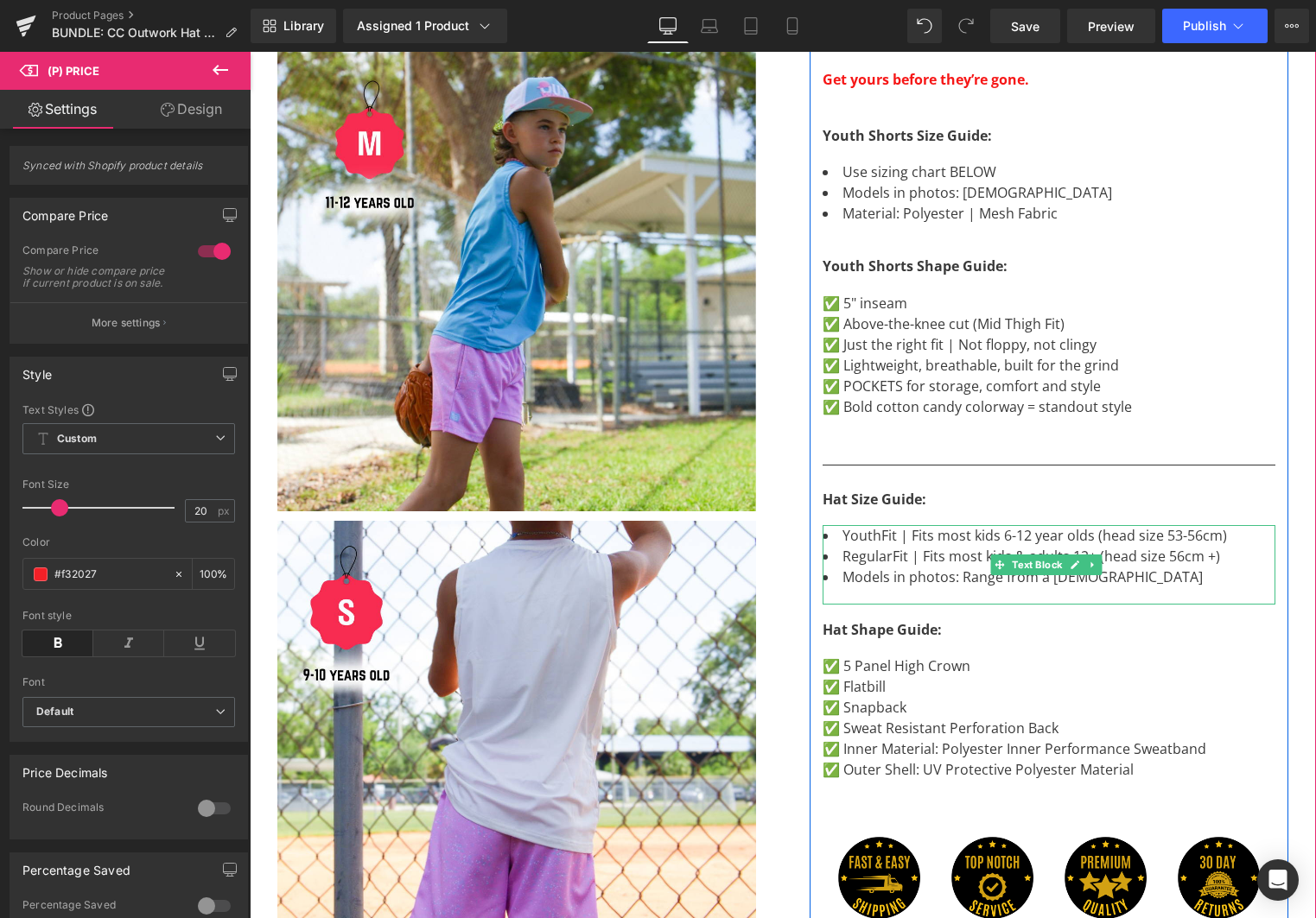
click at [1072, 529] on li "YouthFit | Fits most kids 6-12 year olds (head size 53-56cm)" at bounding box center [1049, 536] width 452 height 21
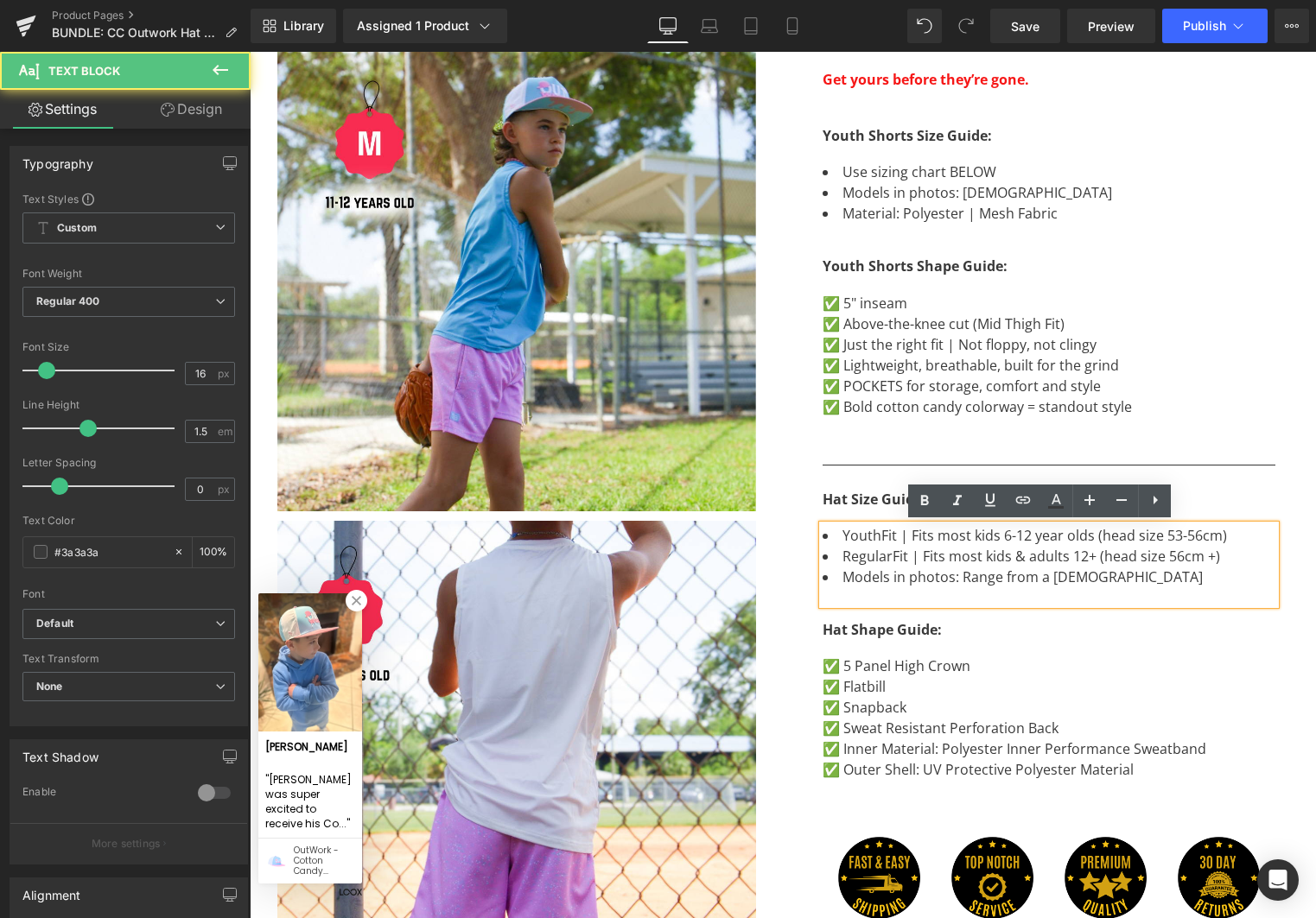
click at [1022, 534] on li "YouthFit | Fits most kids 6-12 year olds (head size 53-56cm)" at bounding box center [1049, 536] width 452 height 21
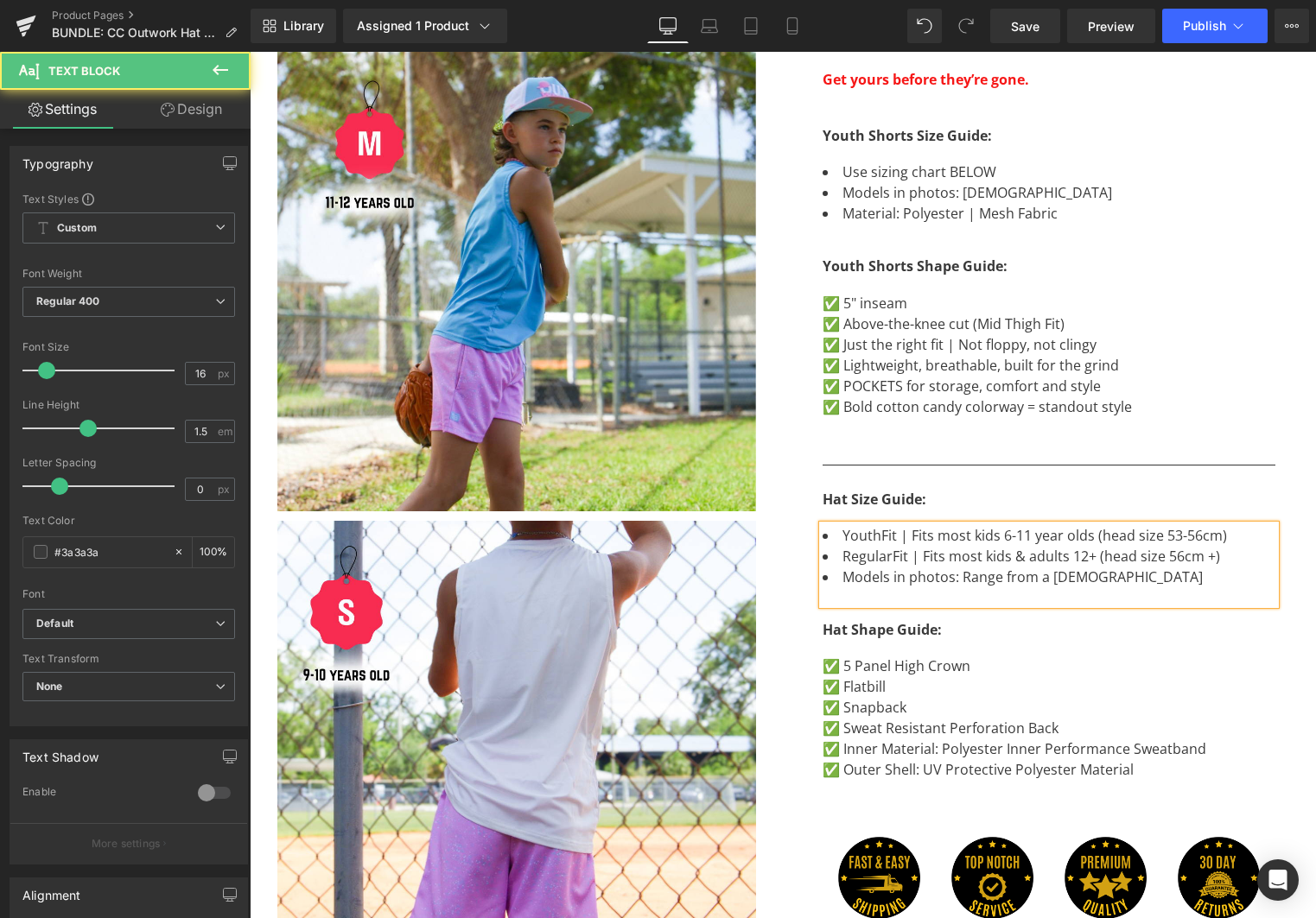
click at [1223, 559] on li "RegularFit | Fits most kids & adults 12+ (head size 56cm +)" at bounding box center [1049, 557] width 452 height 21
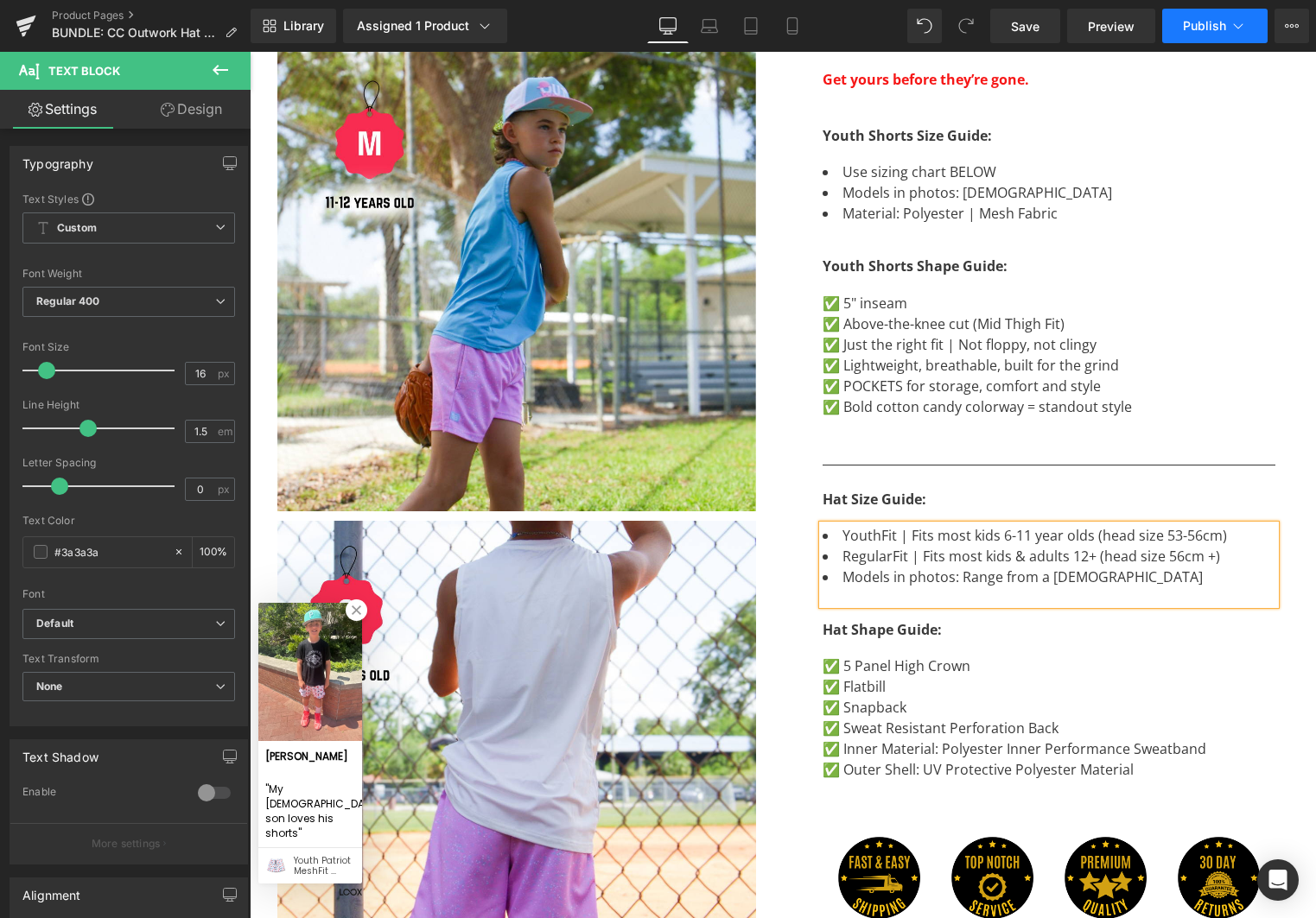
click at [1213, 34] on button "Publish" at bounding box center [1214, 26] width 105 height 34
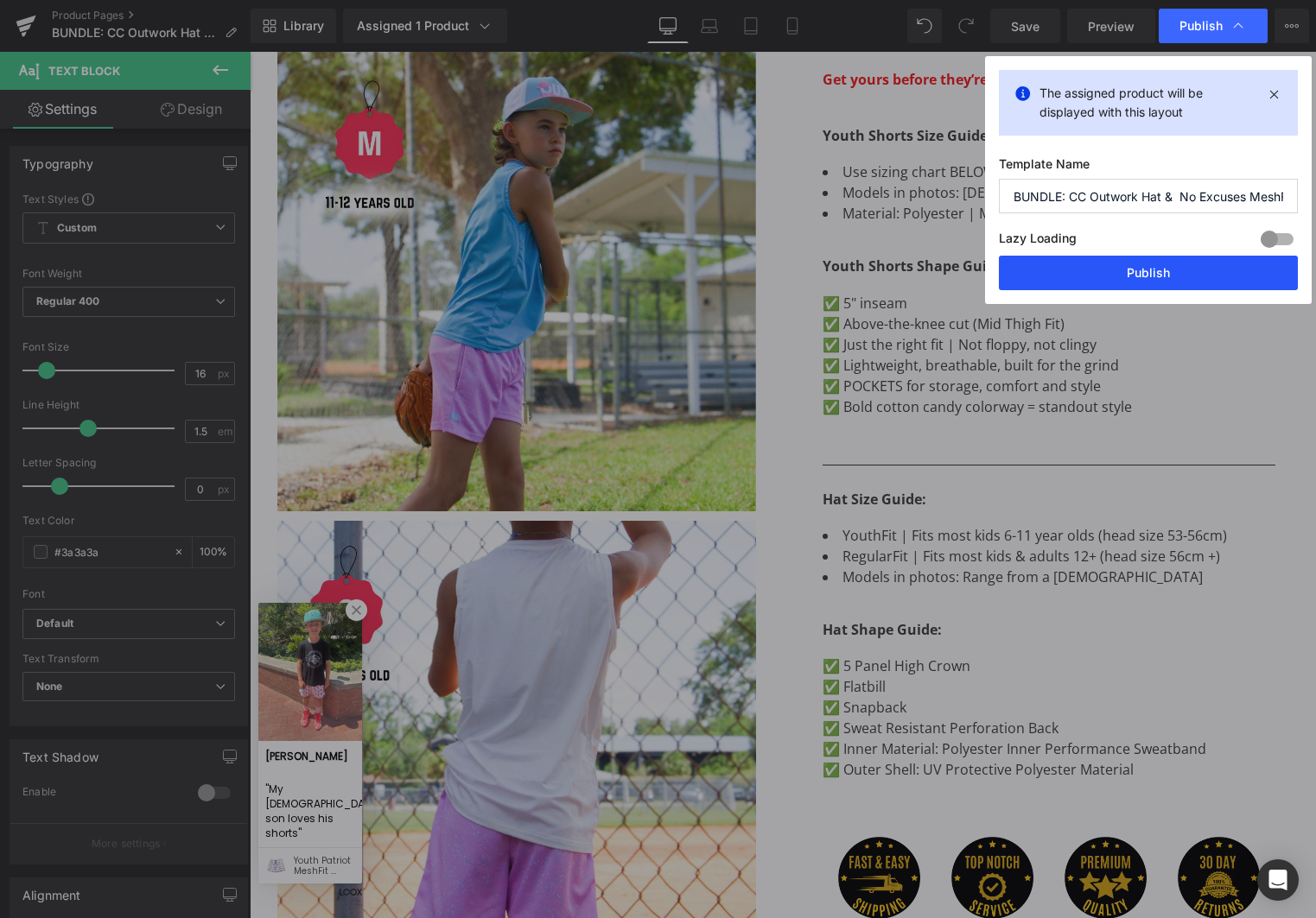
drag, startPoint x: 1187, startPoint y: 279, endPoint x: 961, endPoint y: 210, distance: 236.3
click at [1187, 279] on button "Publish" at bounding box center [1148, 273] width 299 height 34
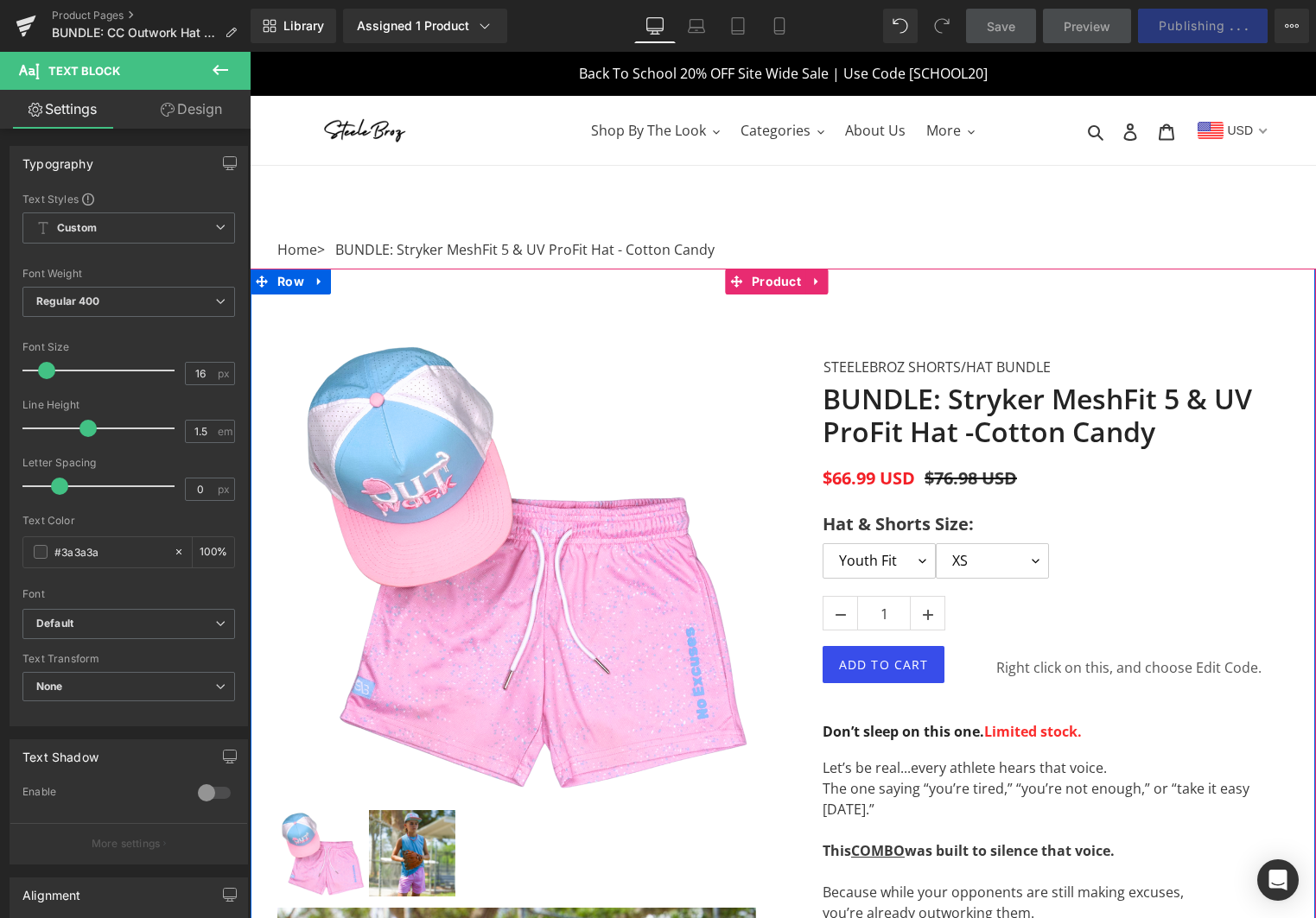
scroll to position [547, 0]
